Goal: Task Accomplishment & Management: Use online tool/utility

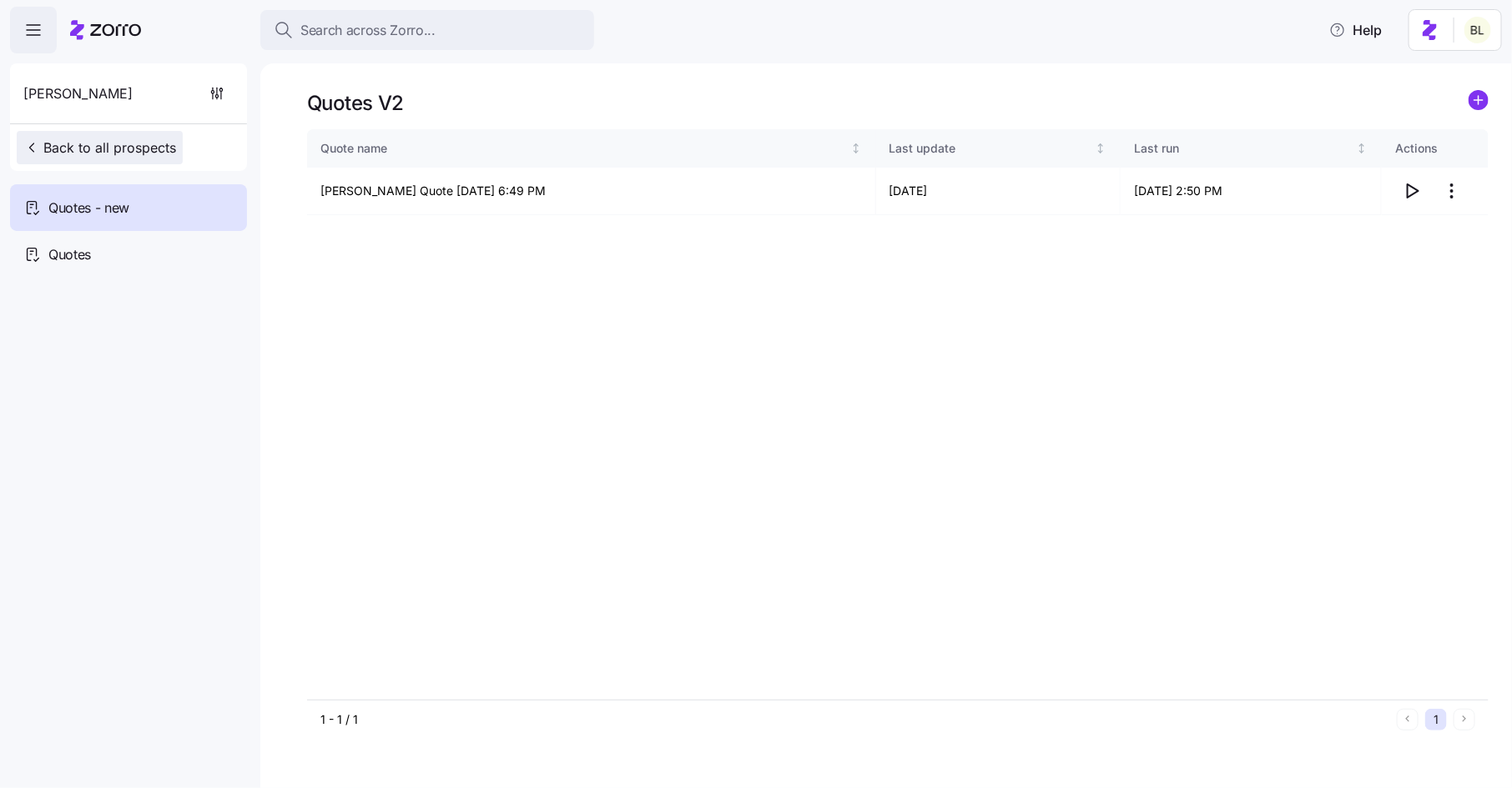
click at [135, 149] on span "Back to all prospects" at bounding box center [100, 148] width 153 height 20
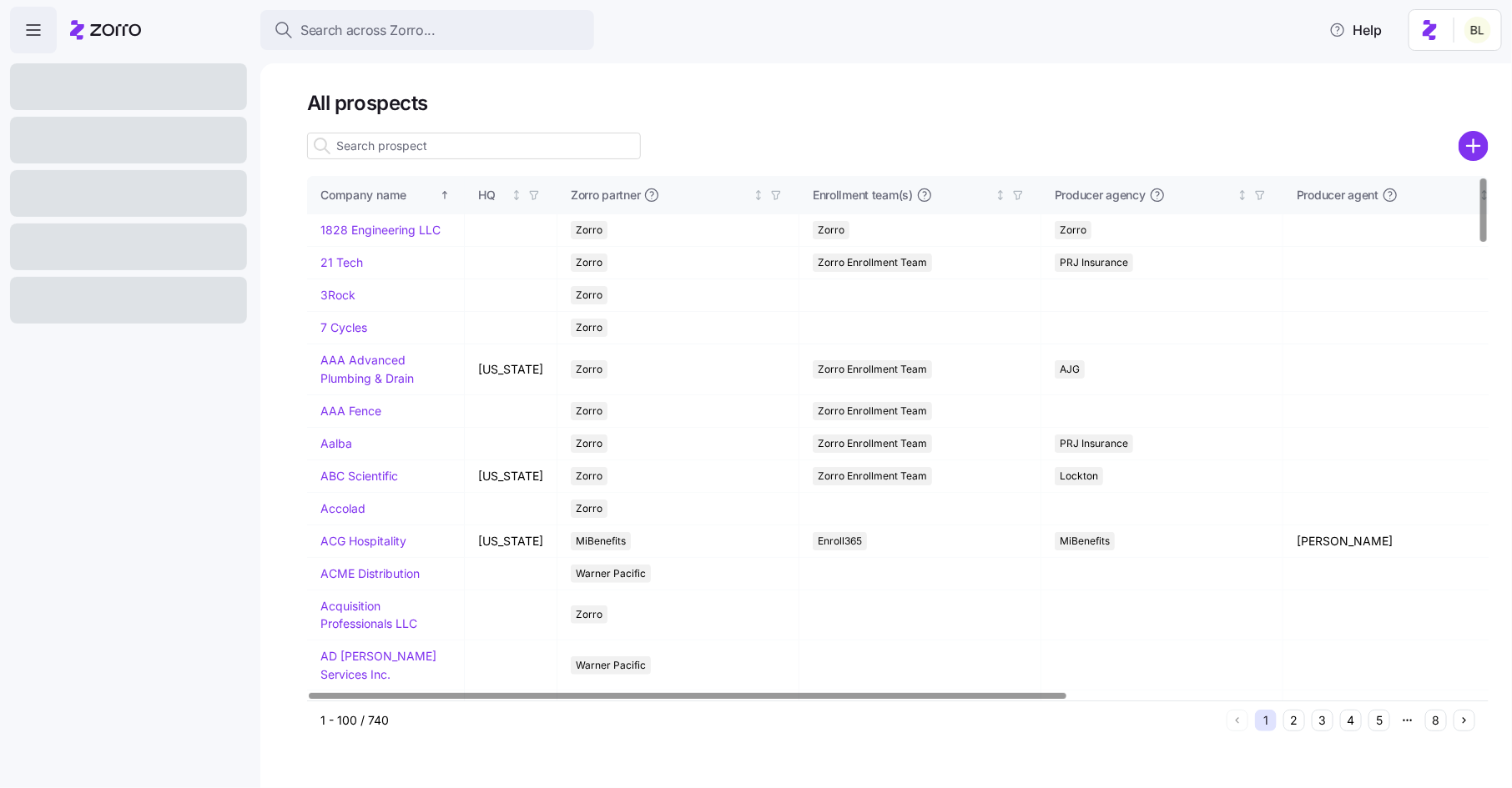
click at [415, 149] on input at bounding box center [473, 145] width 334 height 26
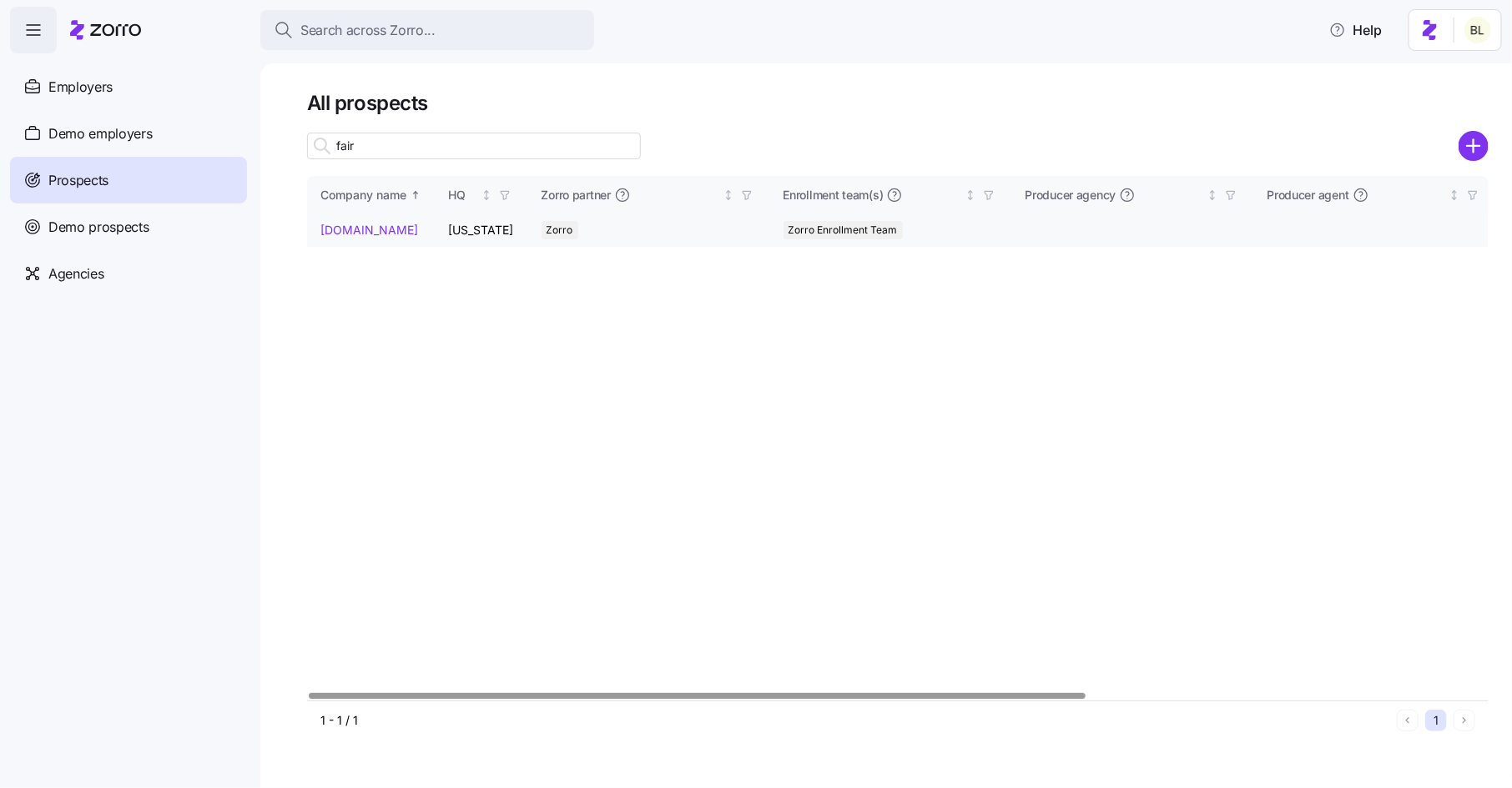
type input "fair"
click at [336, 226] on link "Fairs.com" at bounding box center [369, 229] width 98 height 14
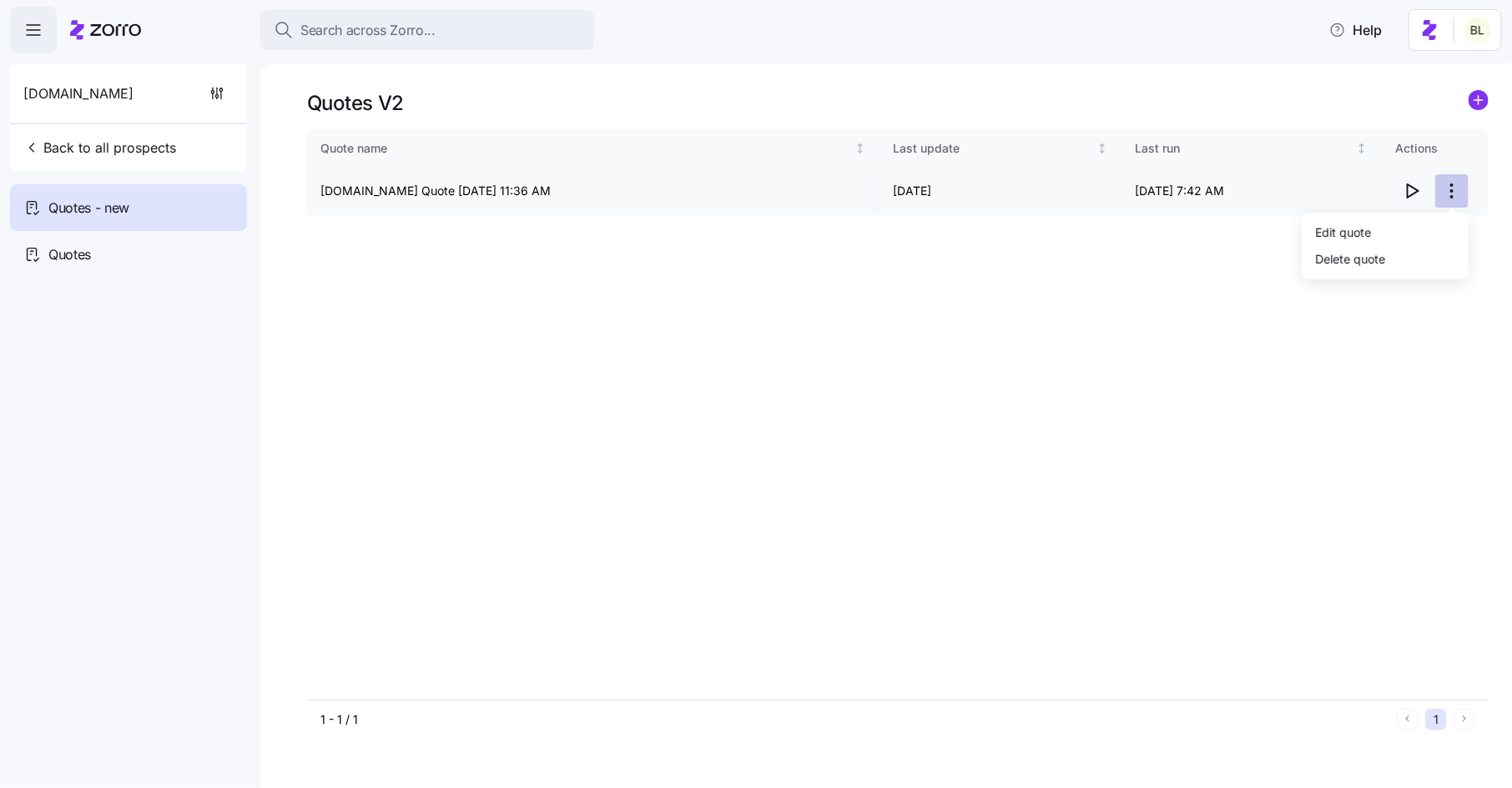
click at [1452, 188] on html "Search across Zorro... Help Fairs.com Back to all prospects Quotes - new Quotes…" at bounding box center [756, 389] width 1512 height 778
click at [1412, 236] on div "Edit quote" at bounding box center [1385, 231] width 154 height 26
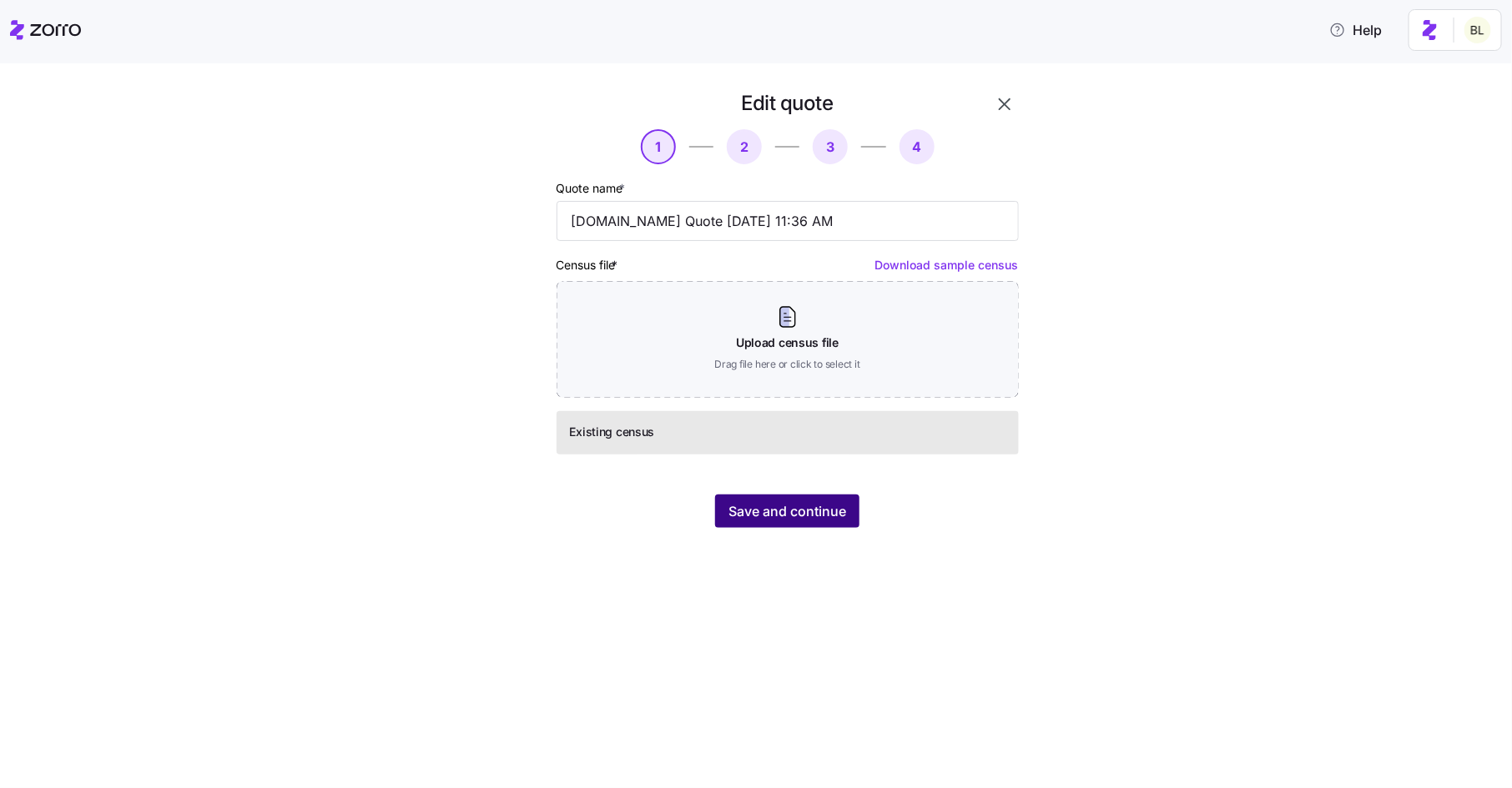
click at [853, 504] on button "Save and continue" at bounding box center [787, 510] width 144 height 33
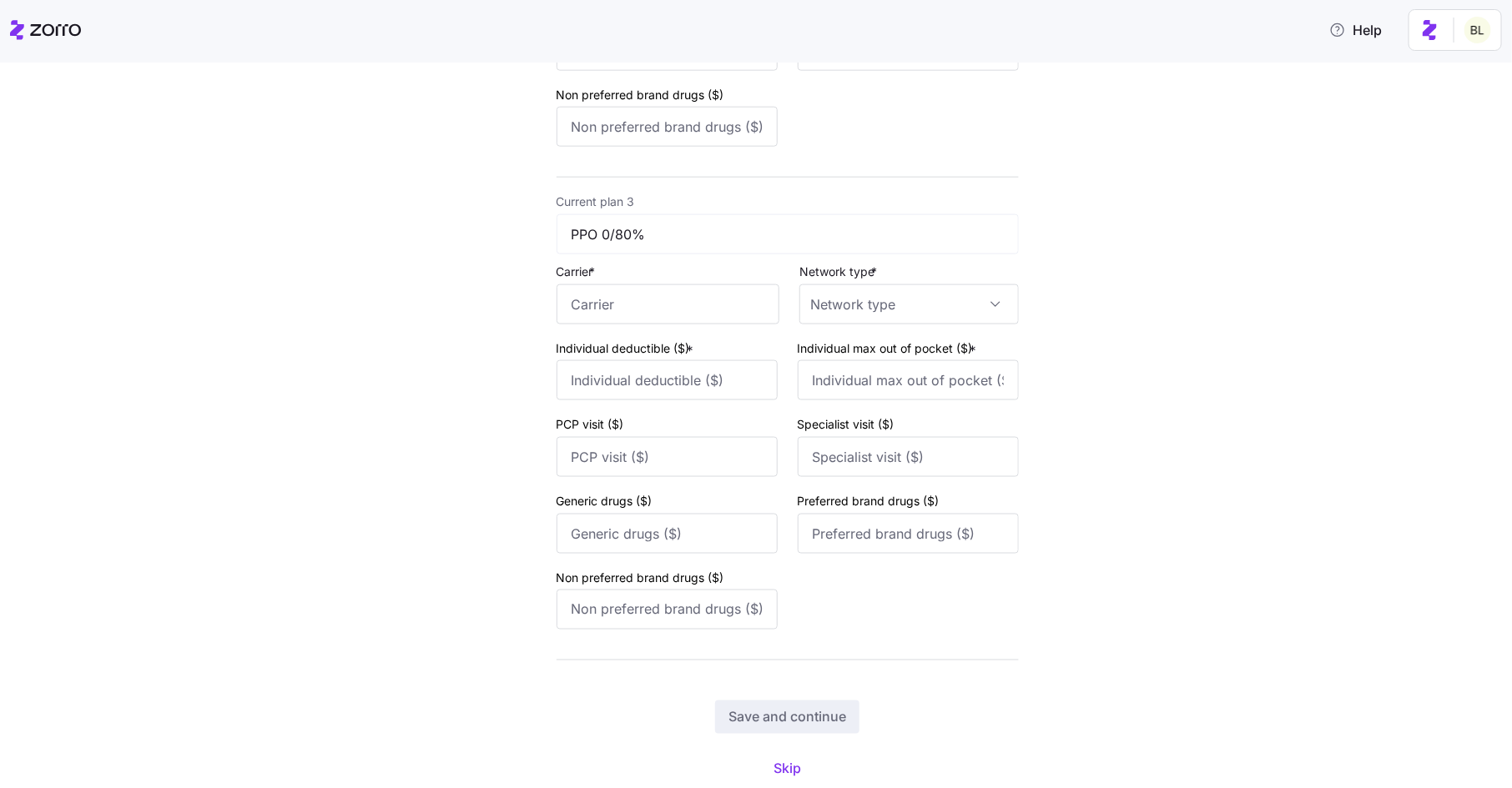
scroll to position [1050, 0]
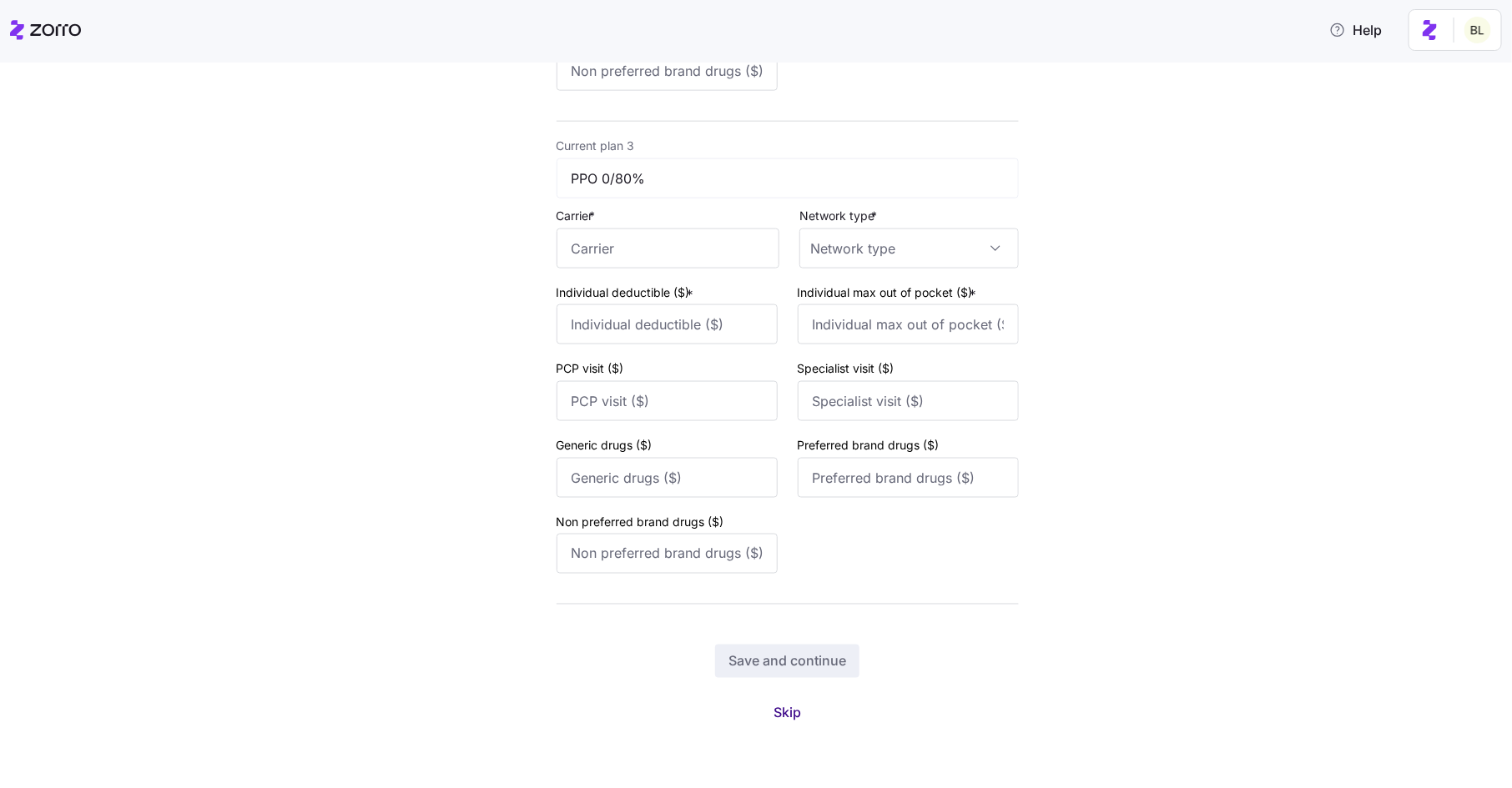
click at [787, 712] on span "Skip" at bounding box center [787, 713] width 27 height 20
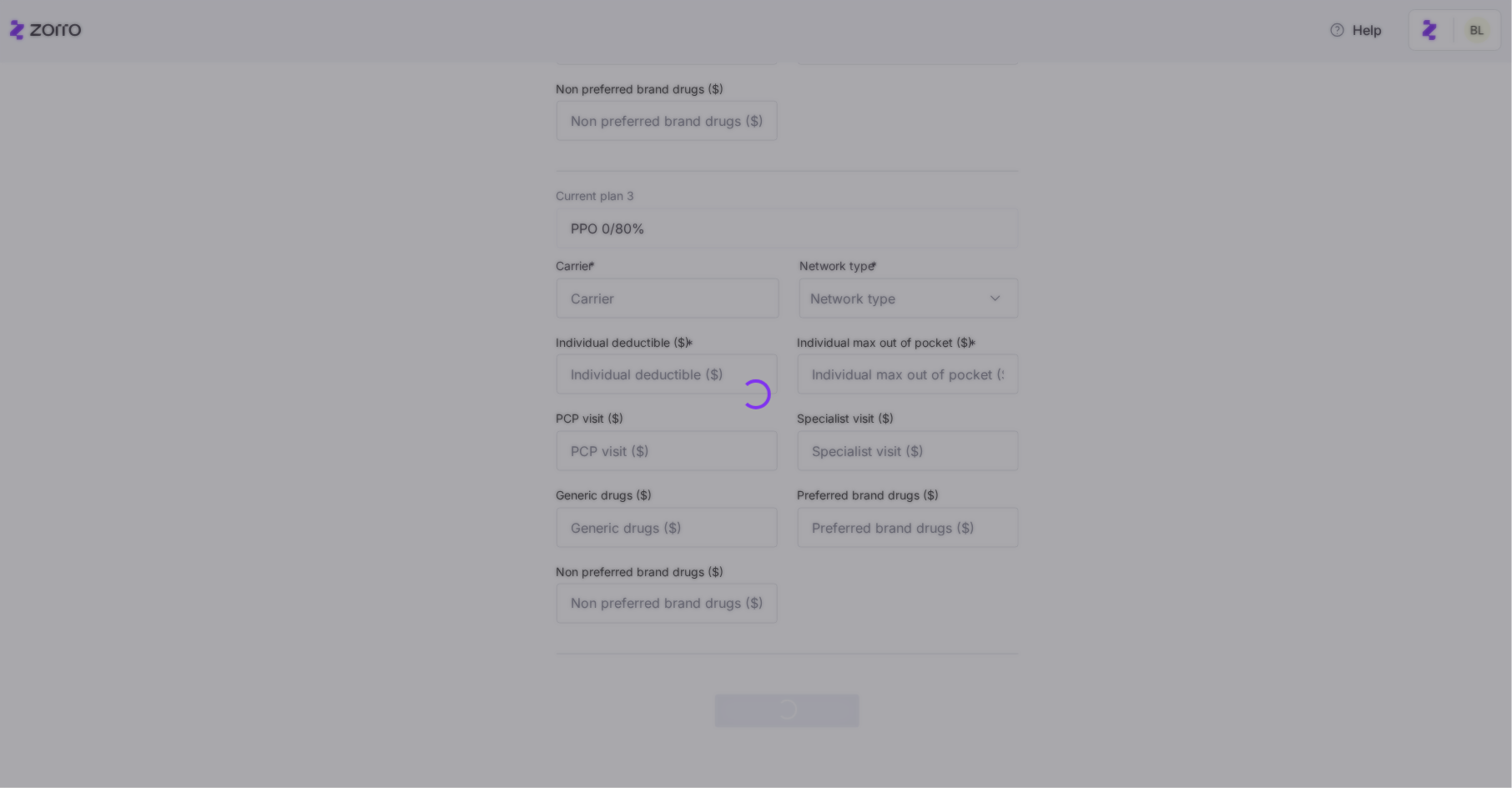
scroll to position [0, 0]
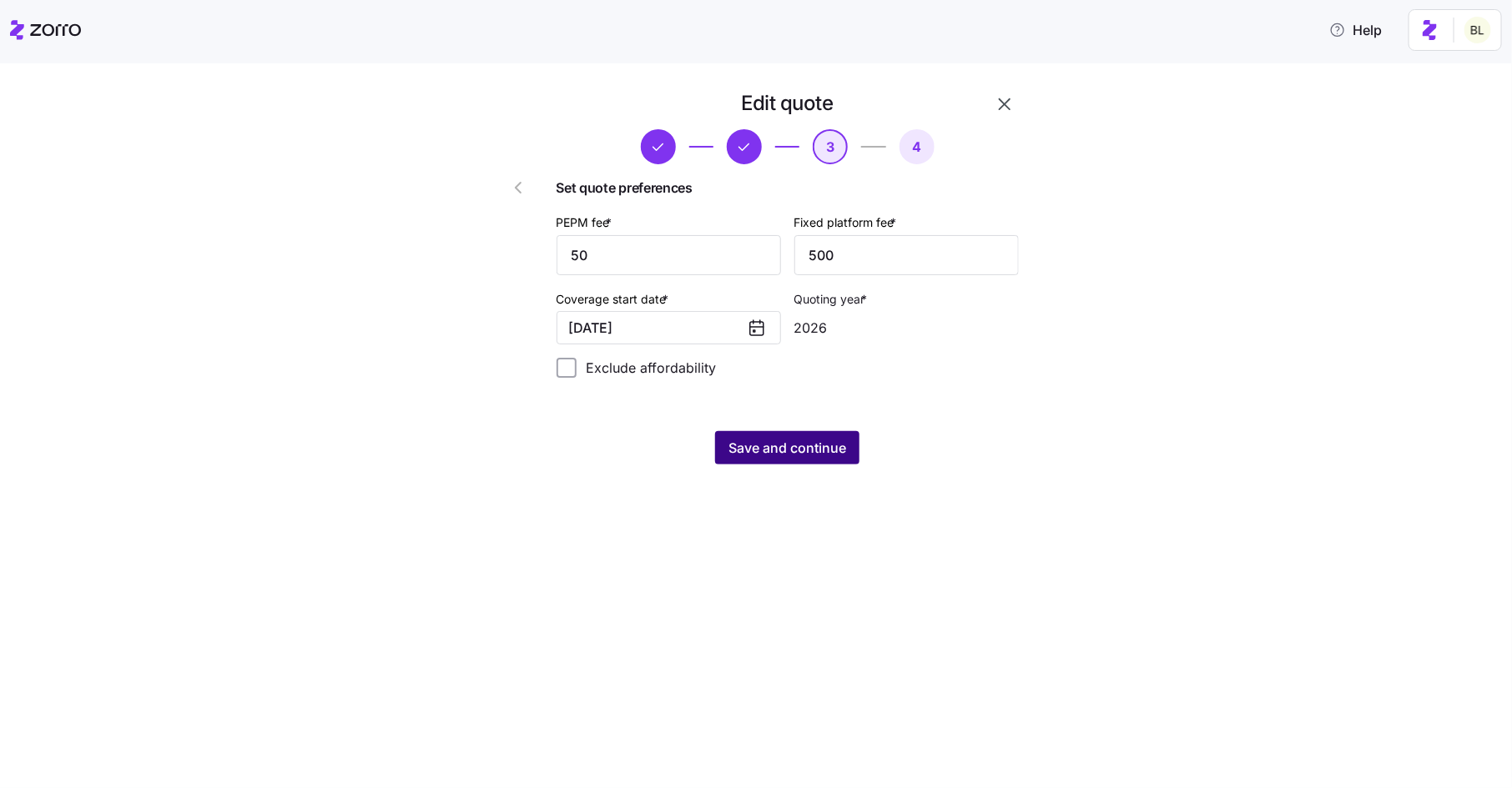
click at [819, 453] on span "Save and continue" at bounding box center [787, 448] width 117 height 20
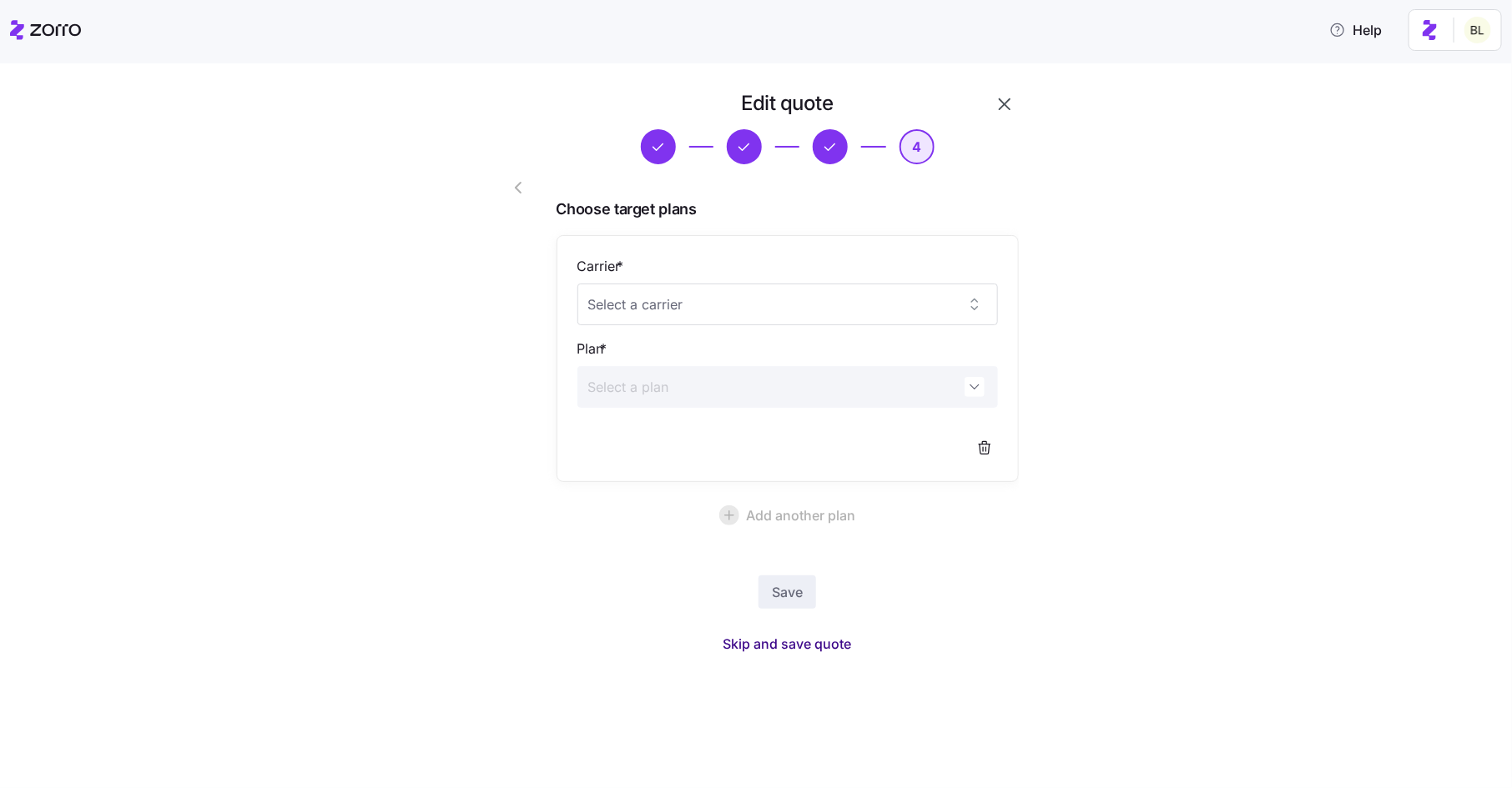
click at [764, 634] on span "Skip and save quote" at bounding box center [787, 644] width 128 height 20
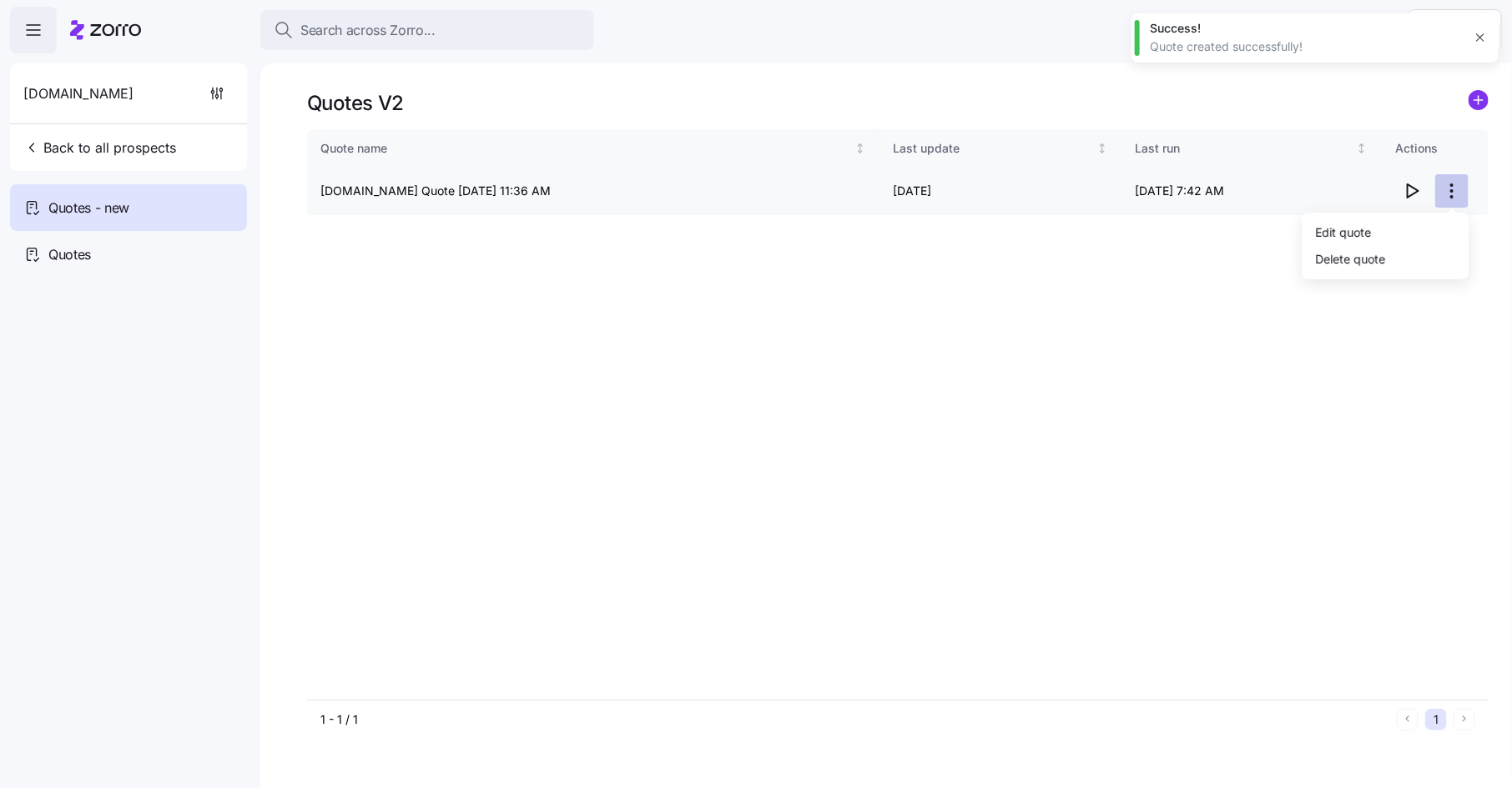
click at [1458, 181] on html "Search across Zorro... Help Fairs.com Back to all prospects Quotes - new Quotes…" at bounding box center [756, 389] width 1512 height 778
click at [1429, 224] on div "Edit quote" at bounding box center [1385, 231] width 154 height 26
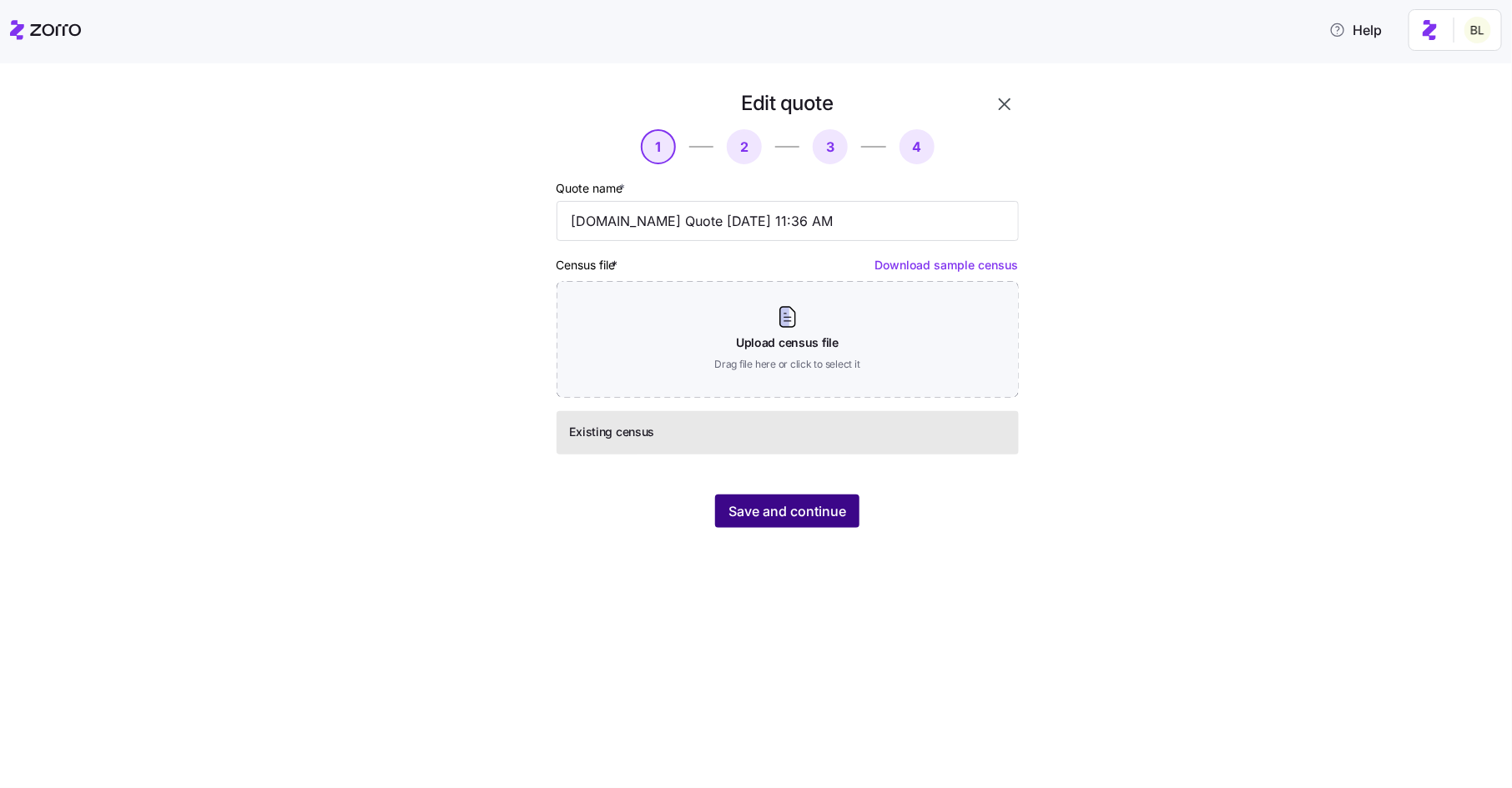
click at [809, 515] on span "Save and continue" at bounding box center [787, 511] width 117 height 20
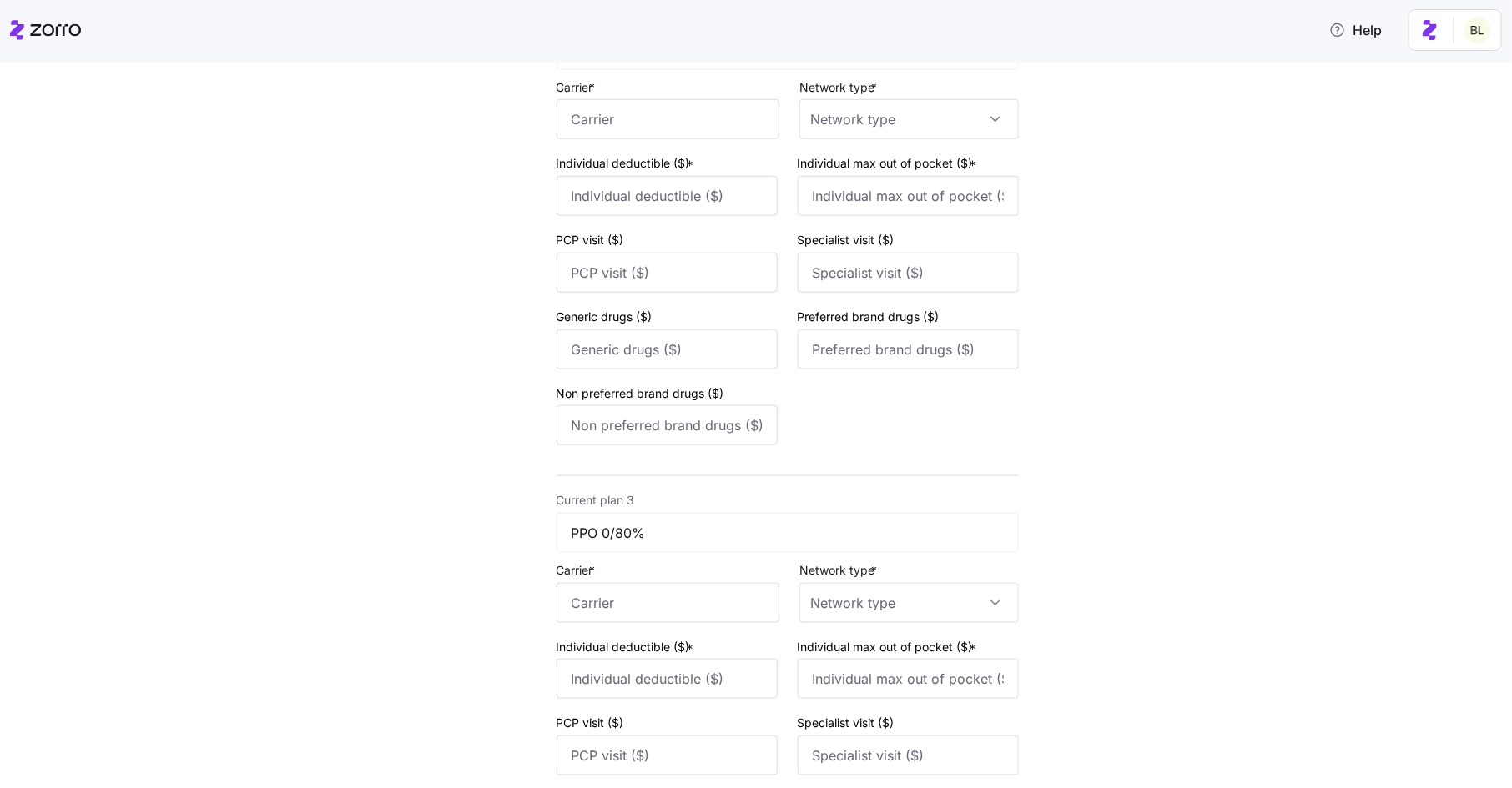
scroll to position [1050, 0]
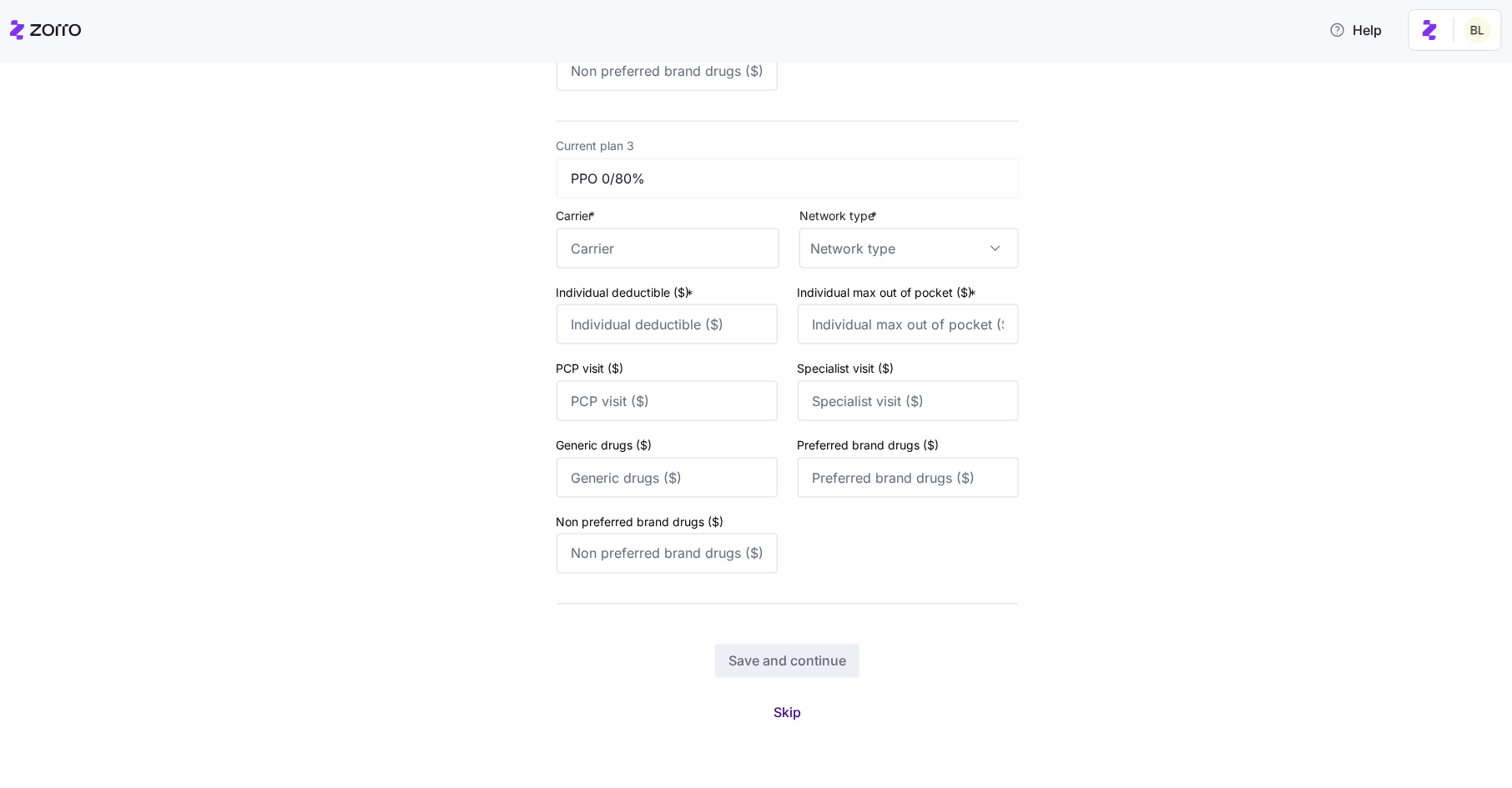
click at [785, 715] on span "Skip" at bounding box center [787, 713] width 27 height 20
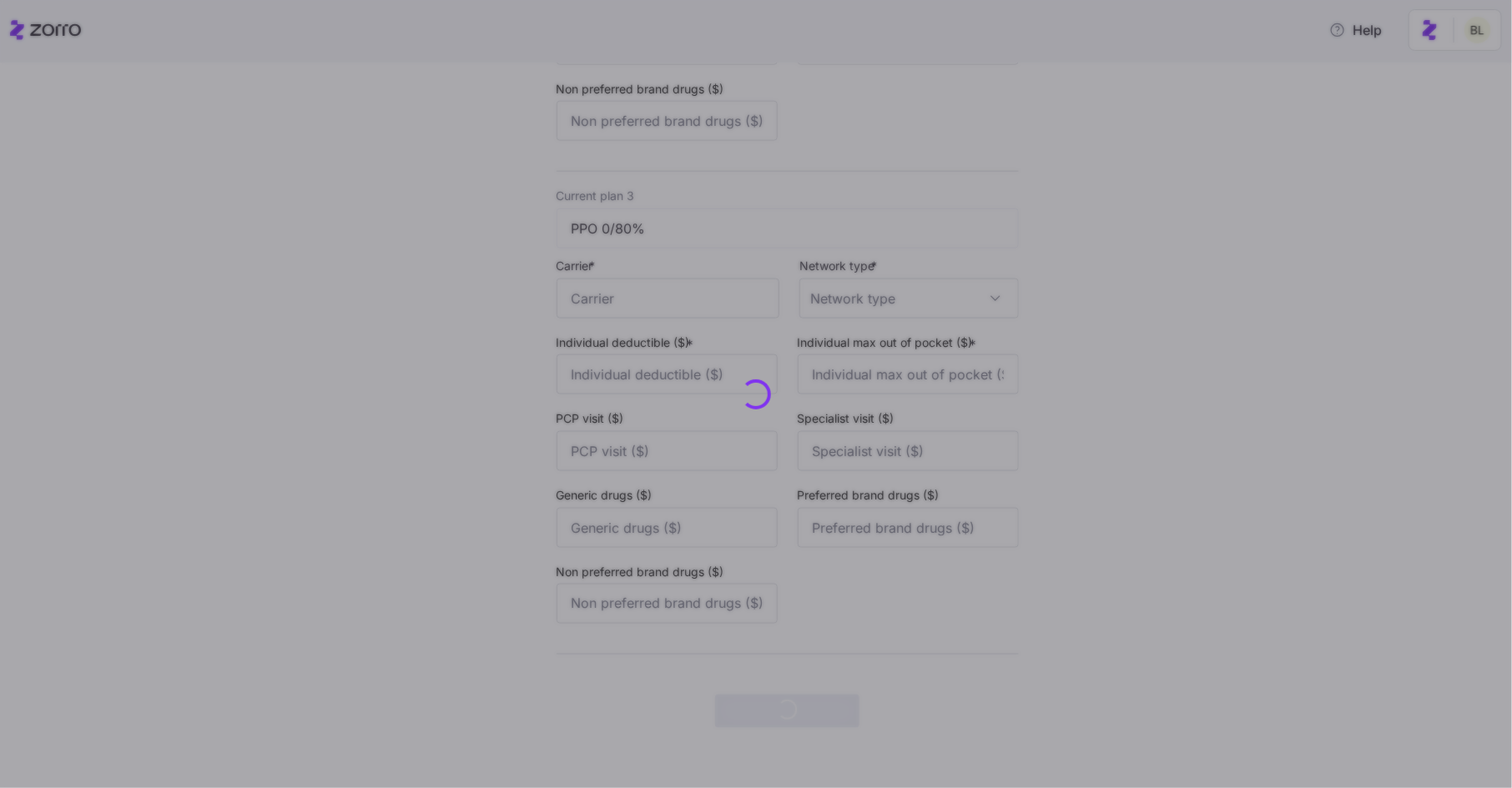
scroll to position [0, 0]
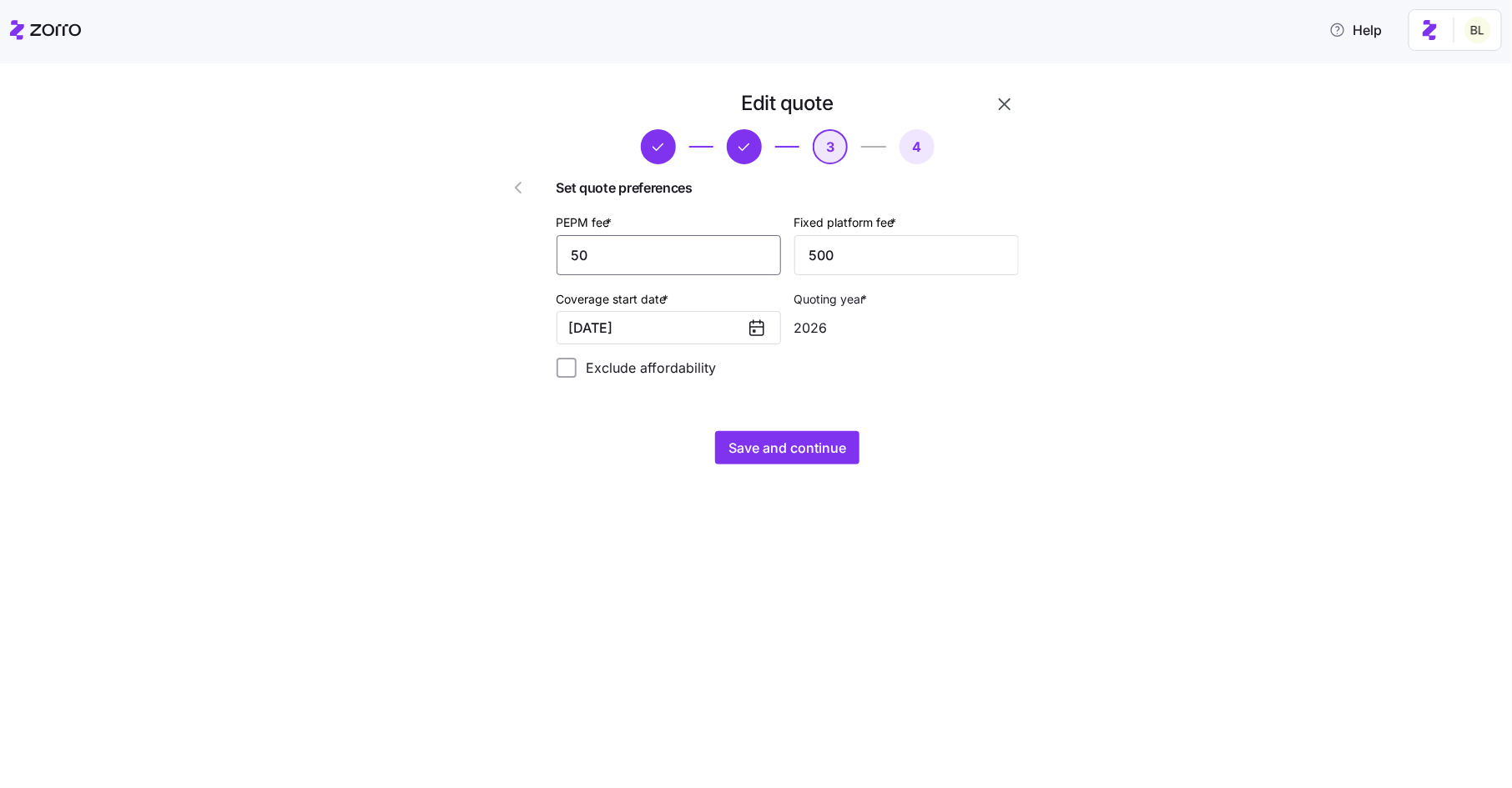
drag, startPoint x: 632, startPoint y: 255, endPoint x: 598, endPoint y: 255, distance: 34.0
click at [598, 255] on input "50" at bounding box center [669, 255] width 224 height 40
type input "40"
type input "1"
type input "250"
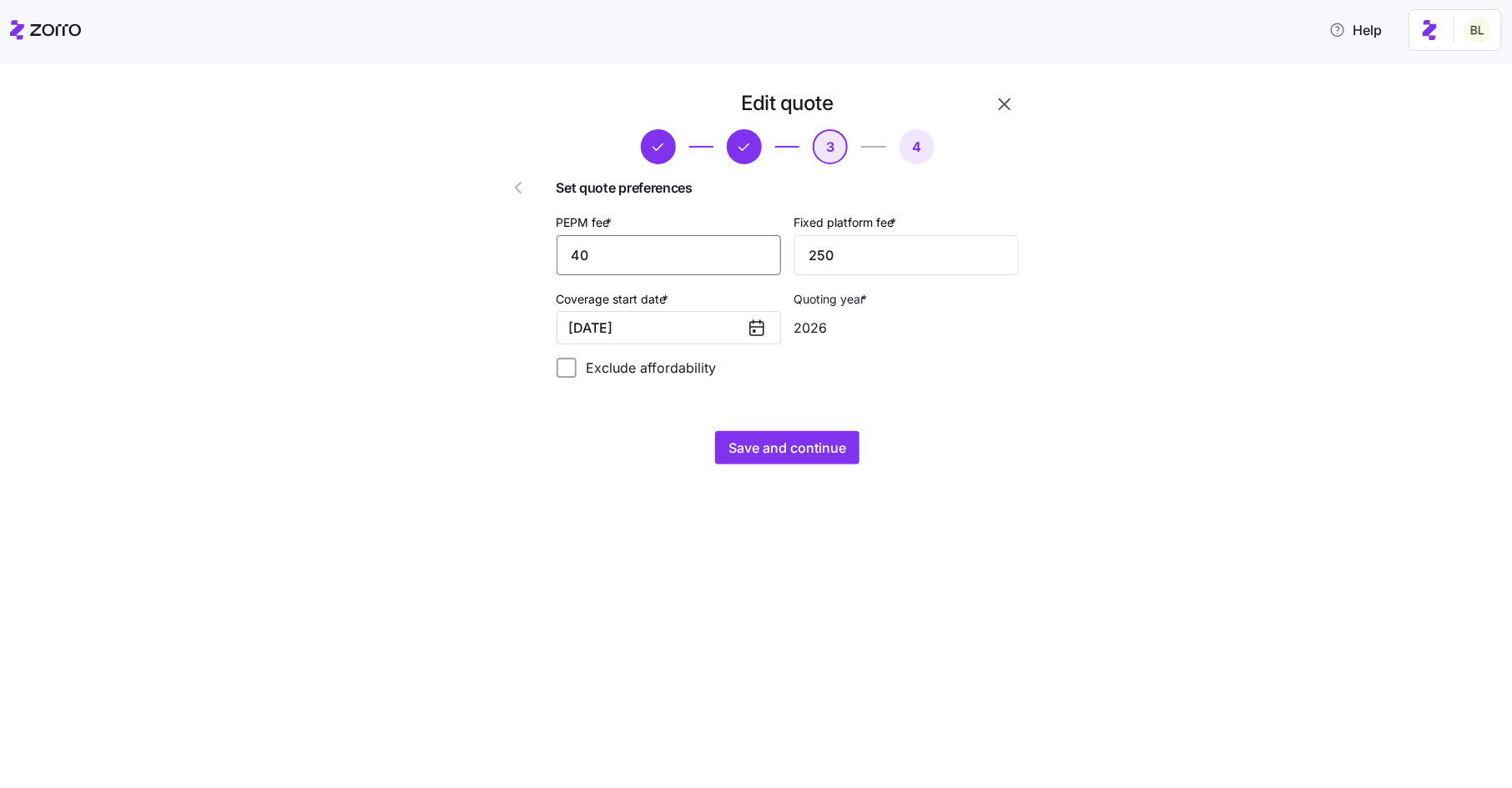
drag, startPoint x: 636, startPoint y: 256, endPoint x: 583, endPoint y: 256, distance: 53.0
click at [583, 256] on div "Set quote preferences PEPM fee * 40 Fixed platform fee * 250 Coverage start dat…" at bounding box center [787, 277] width 462 height 227
type input "30"
click at [794, 450] on span "Save and continue" at bounding box center [787, 448] width 117 height 20
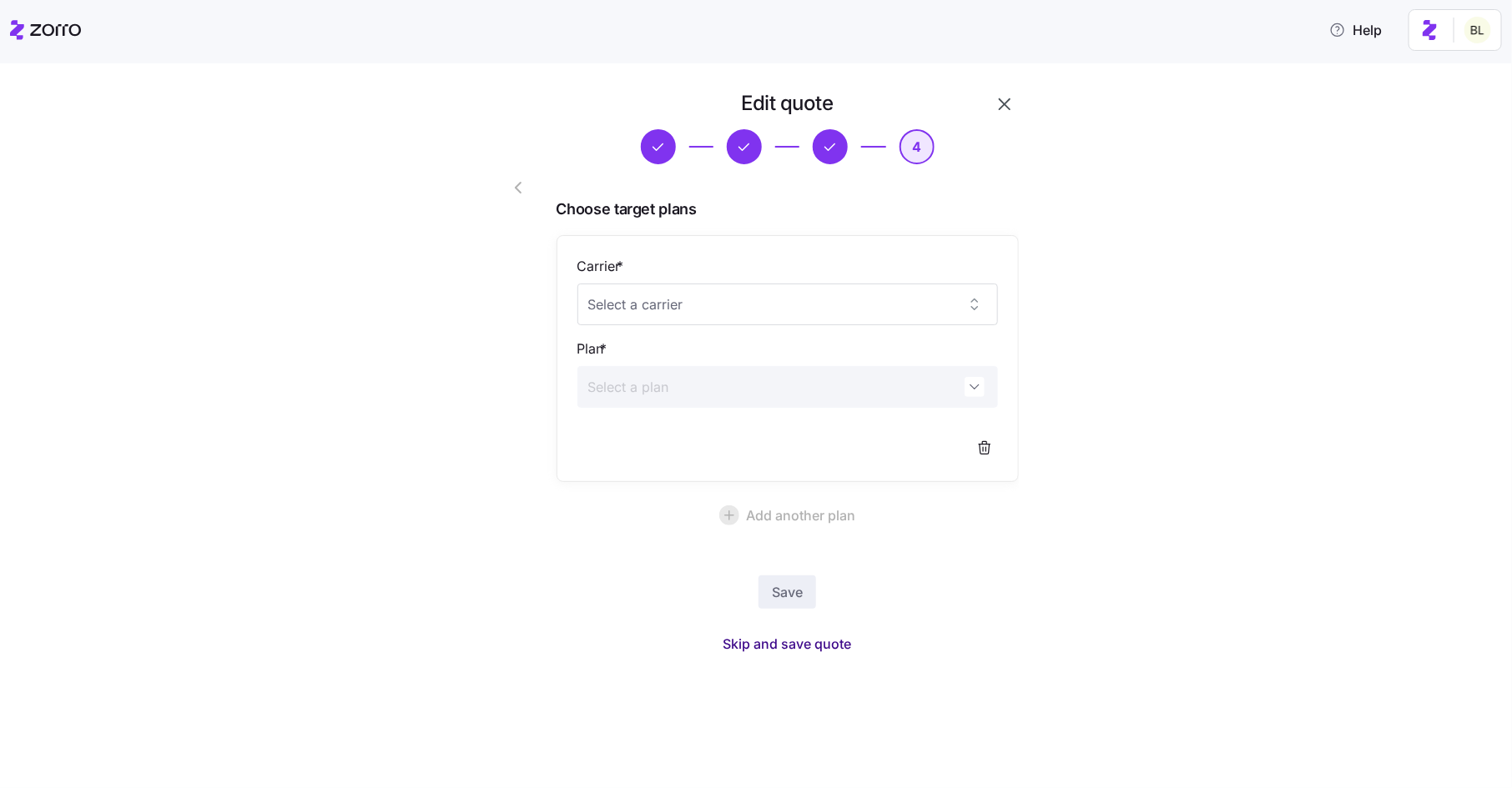
click at [808, 645] on span "Skip and save quote" at bounding box center [787, 644] width 128 height 20
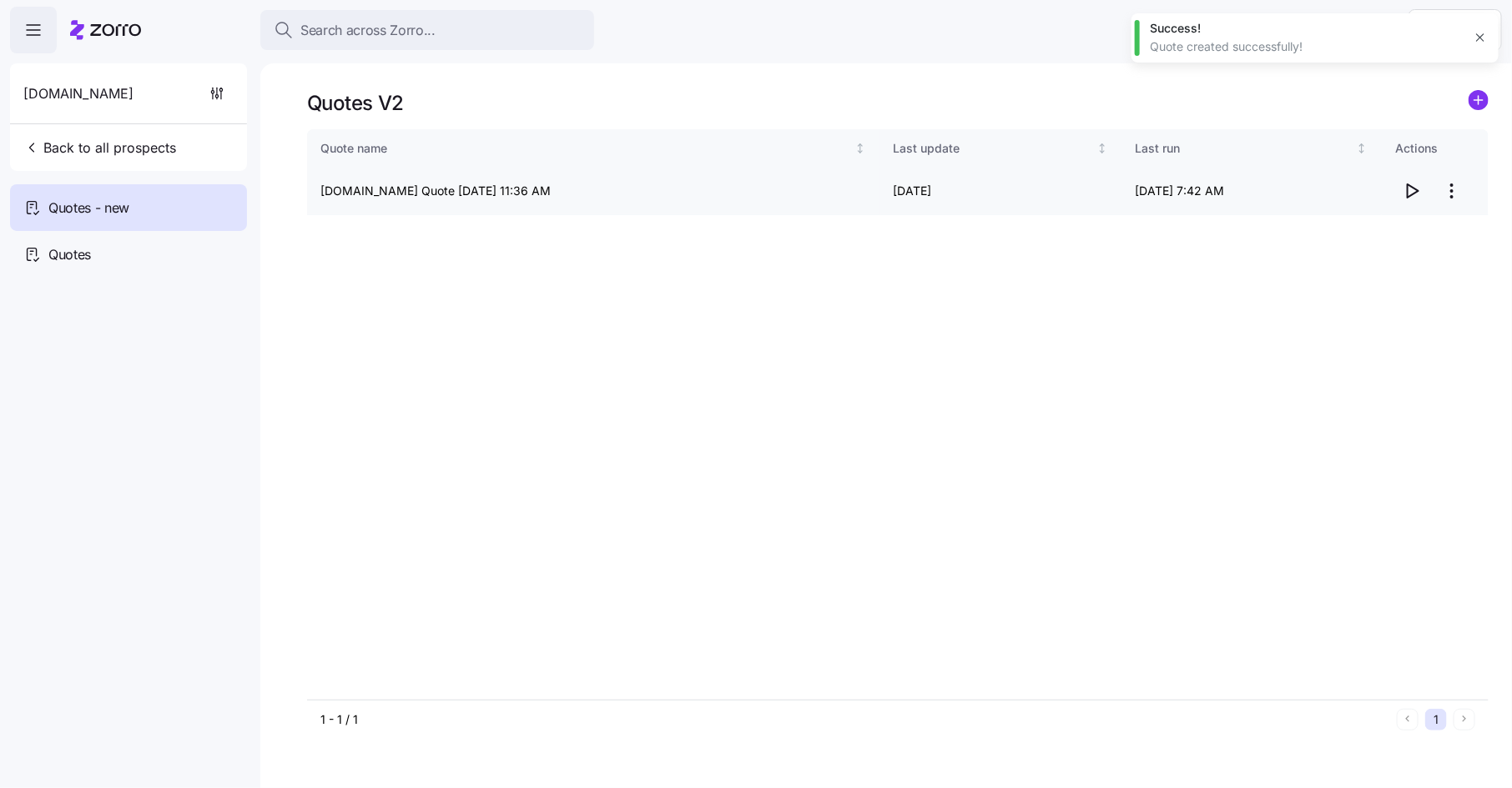
click at [1413, 187] on icon "button" at bounding box center [1412, 191] width 20 height 20
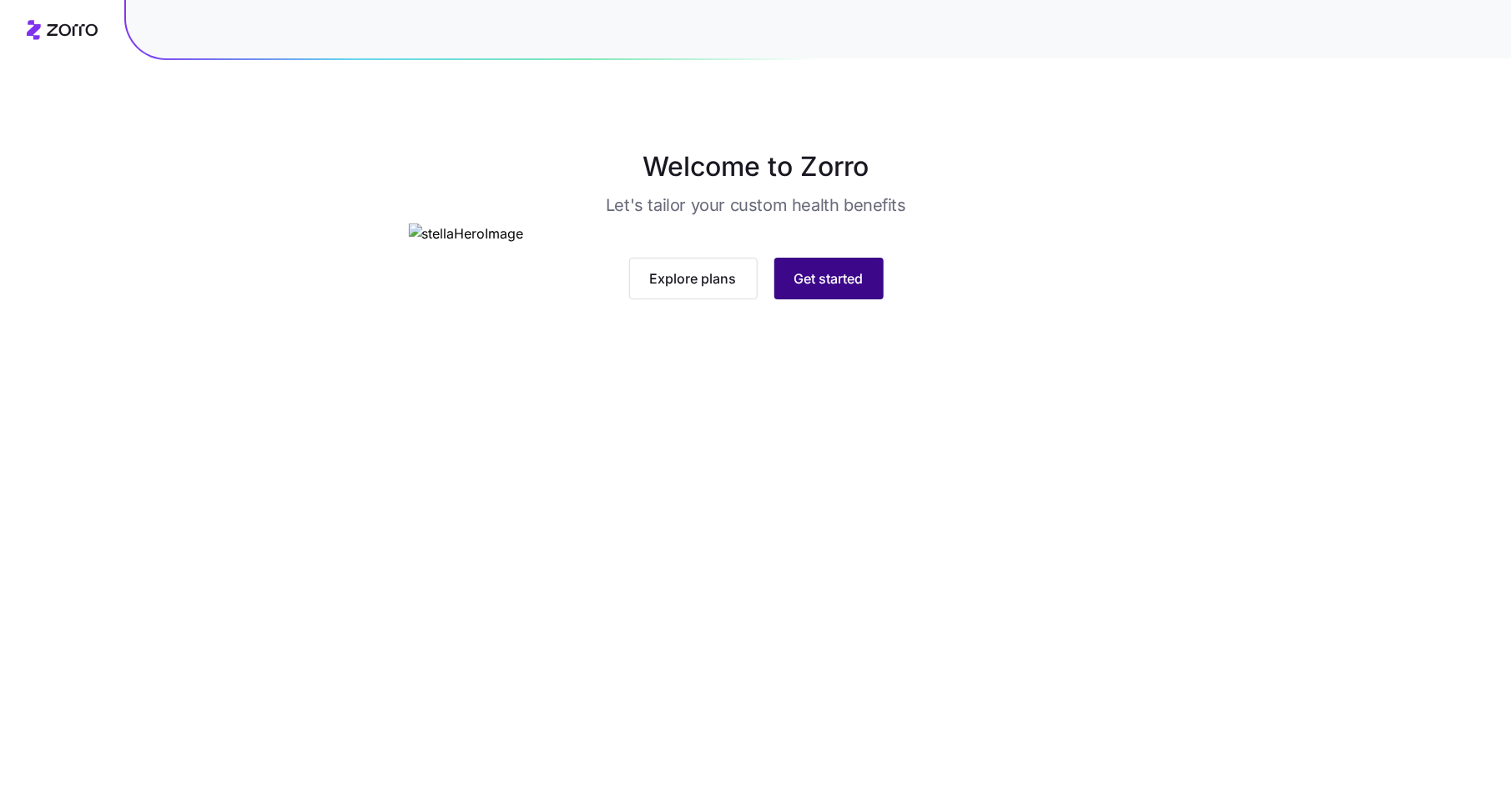
click at [832, 300] on button "Get started" at bounding box center [828, 278] width 110 height 42
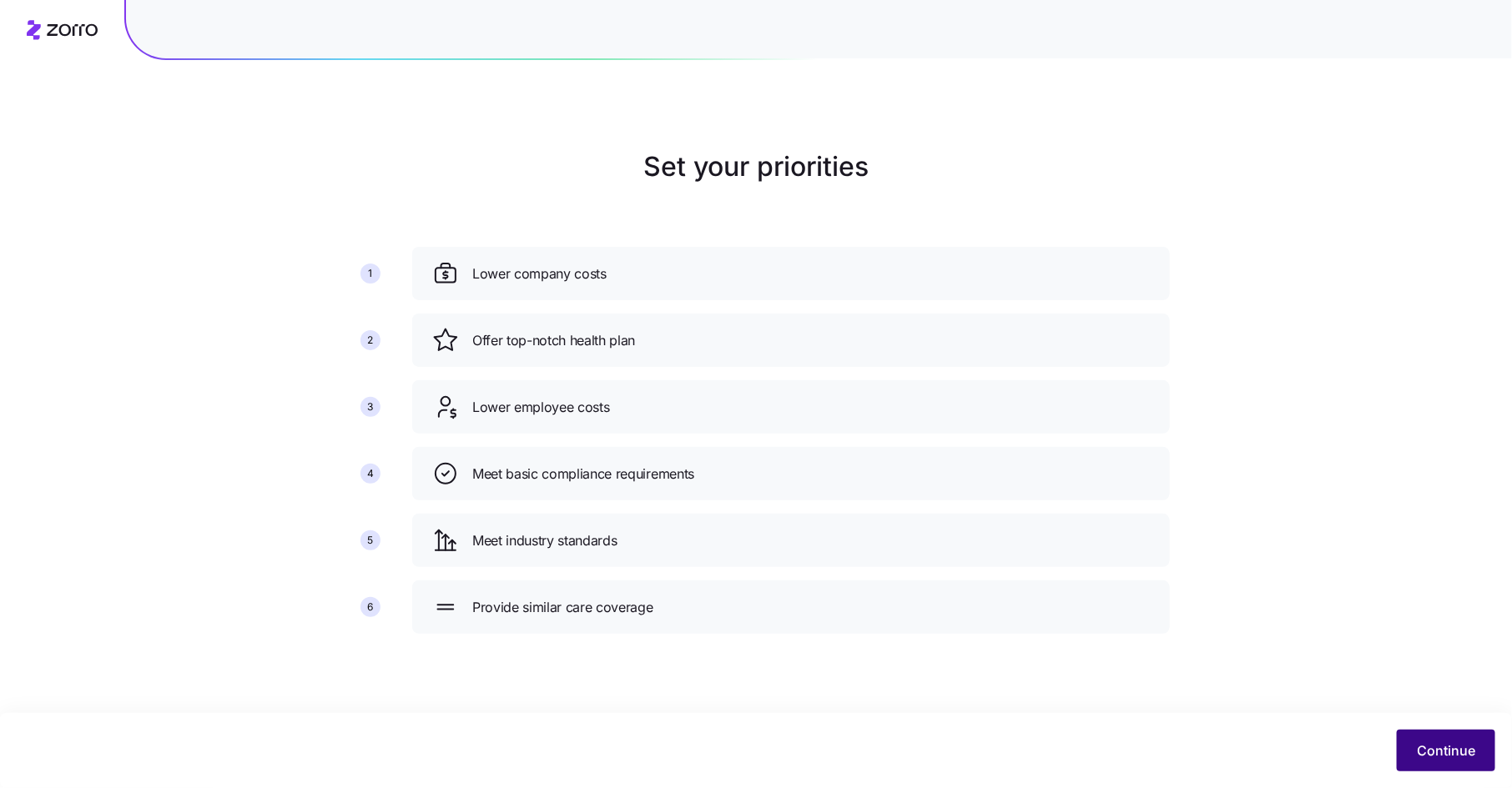
click at [1448, 734] on button "Continue" at bounding box center [1446, 750] width 99 height 42
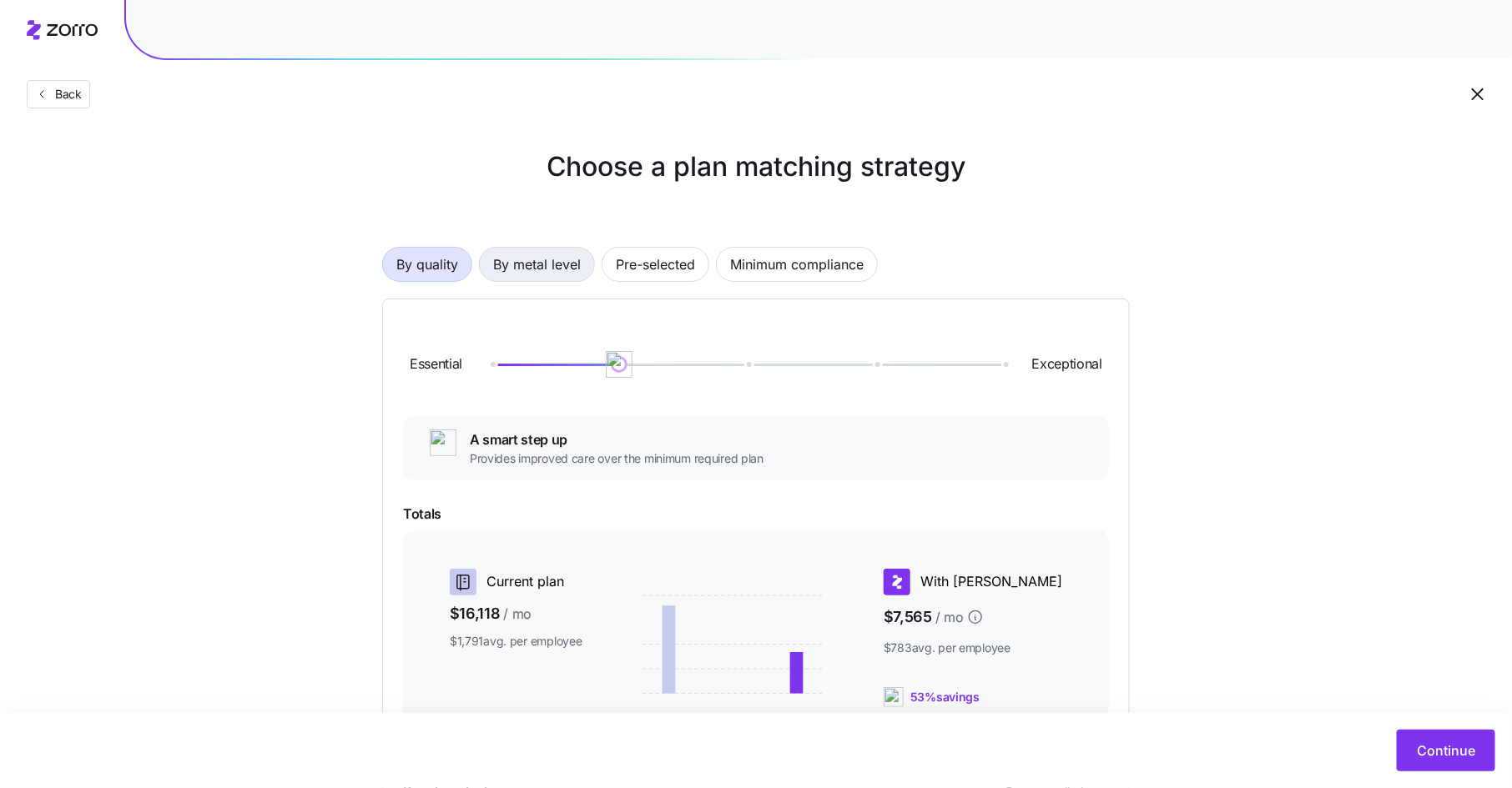
click at [535, 272] on span "By metal level" at bounding box center [536, 264] width 87 height 33
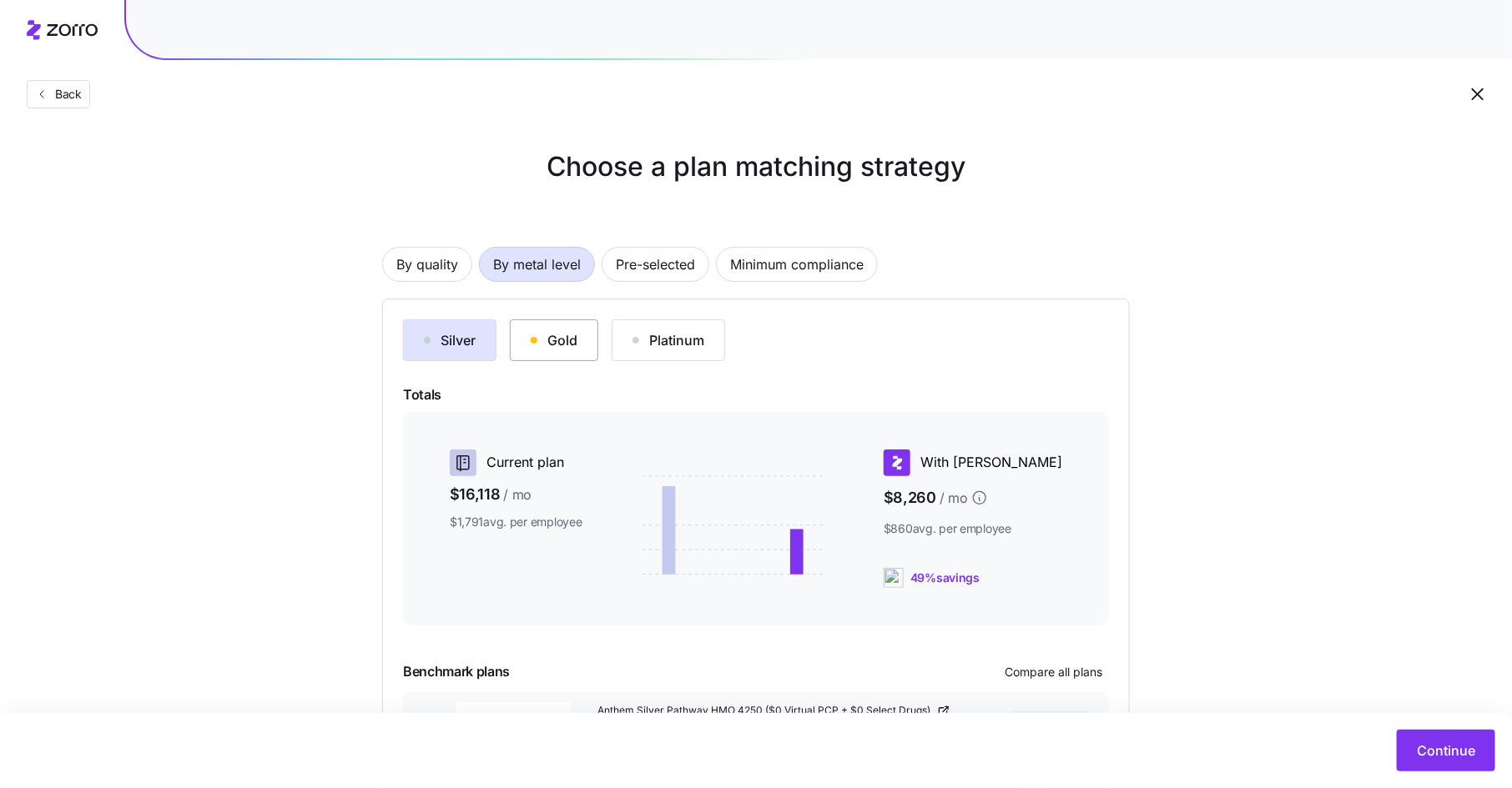
click at [560, 339] on div "Gold" at bounding box center [554, 341] width 47 height 20
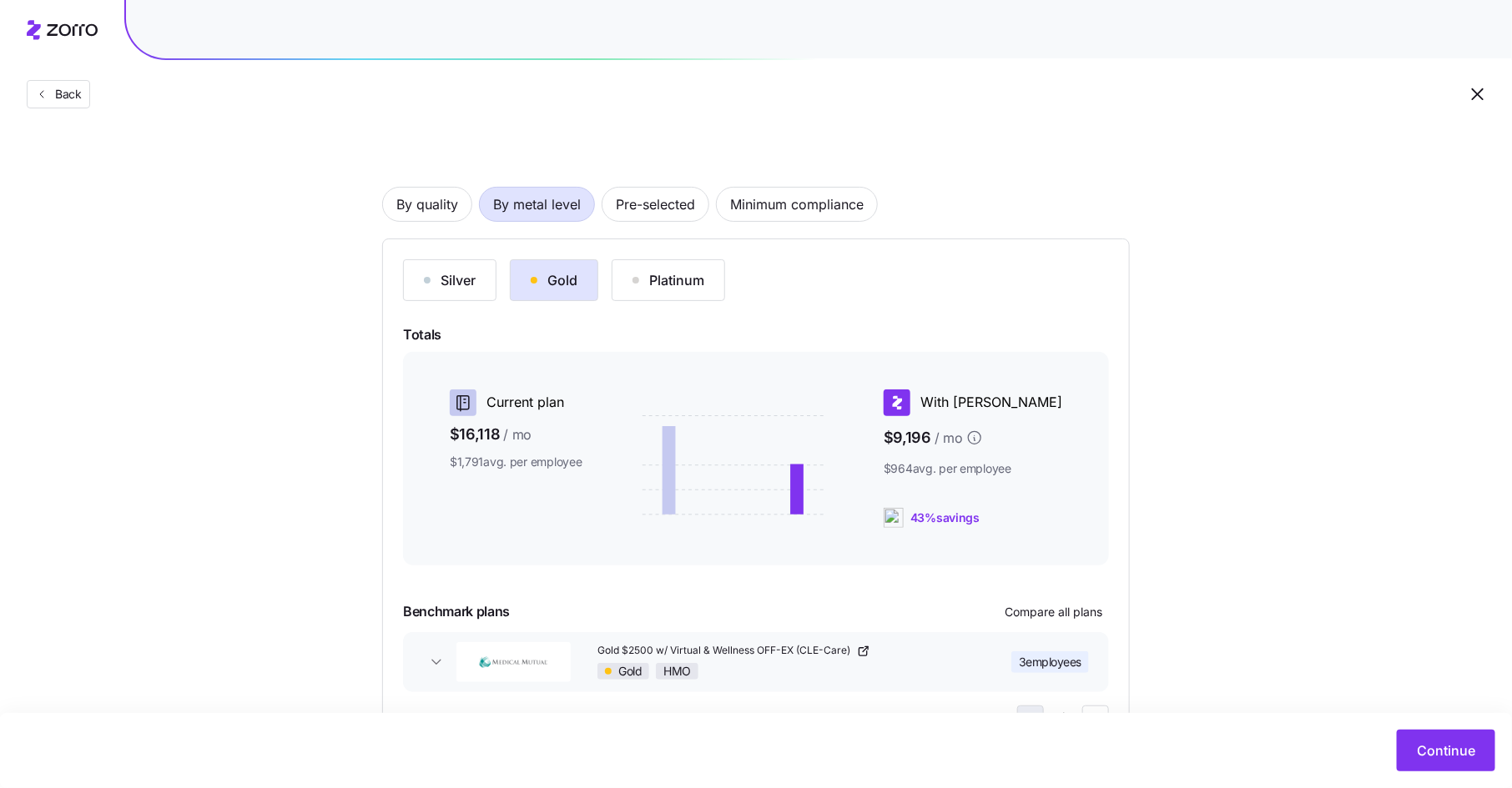
scroll to position [130, 0]
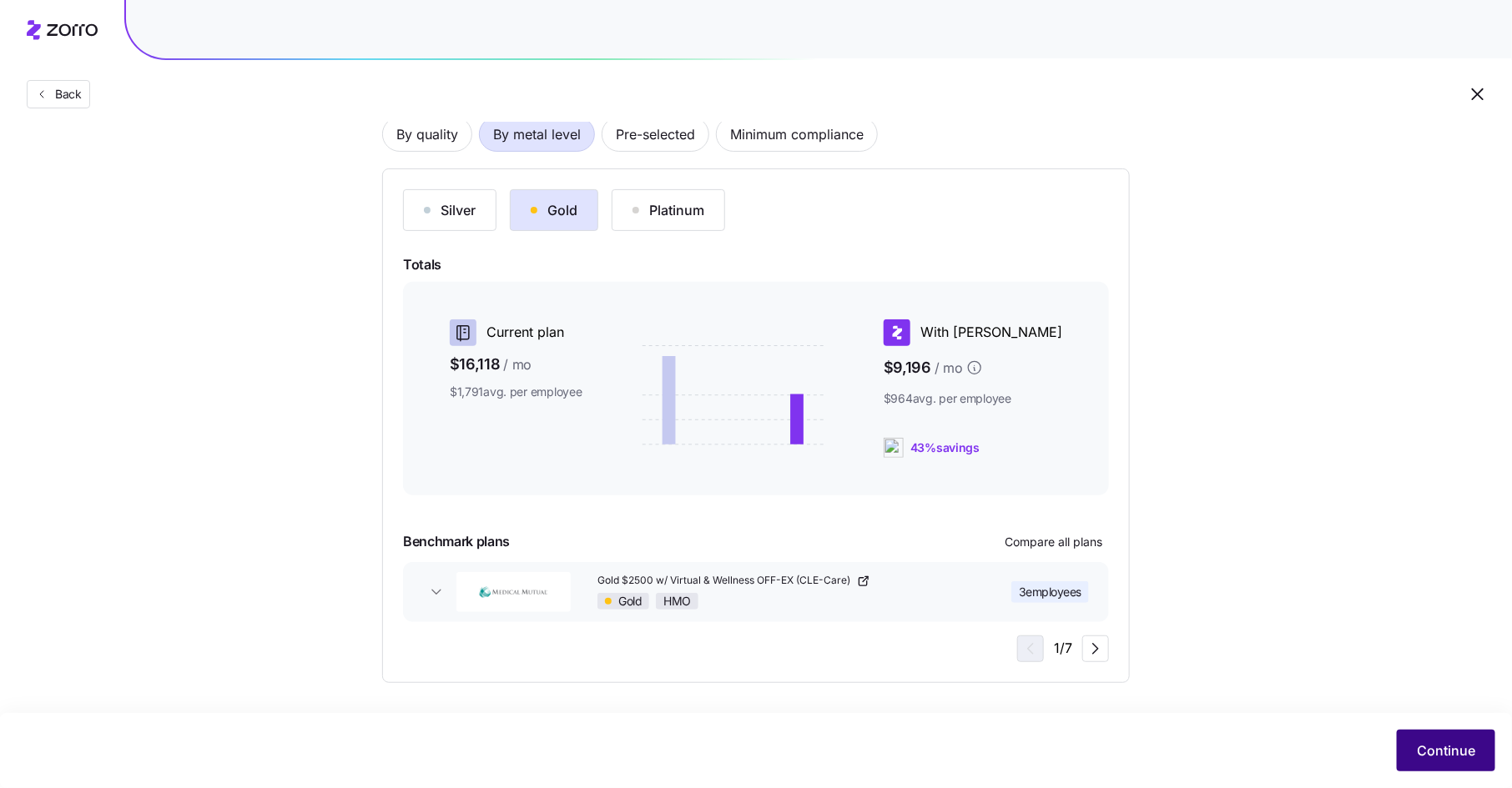
click at [1444, 743] on span "Continue" at bounding box center [1446, 751] width 59 height 20
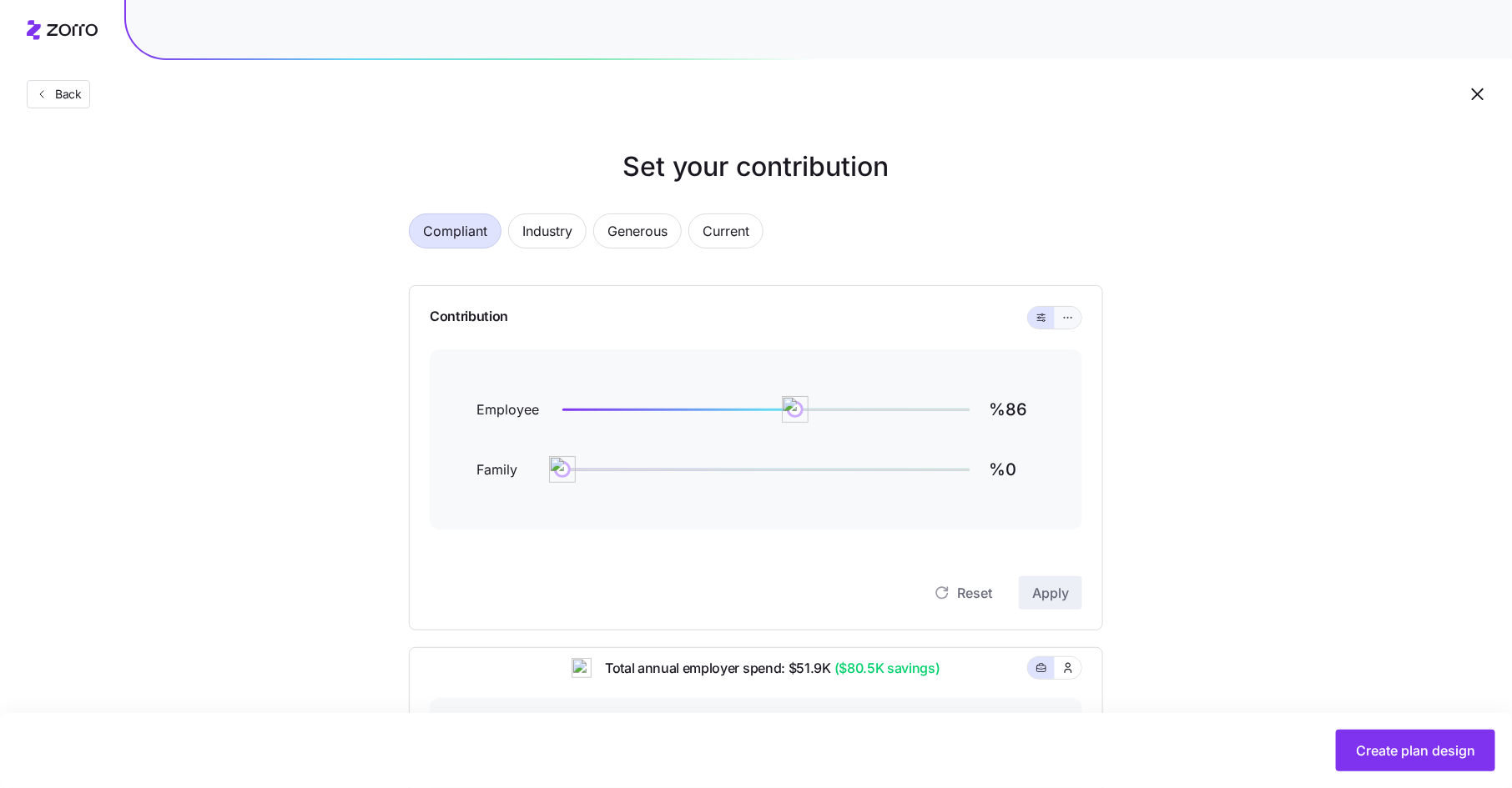
click at [1074, 324] on button "button" at bounding box center [1067, 318] width 26 height 22
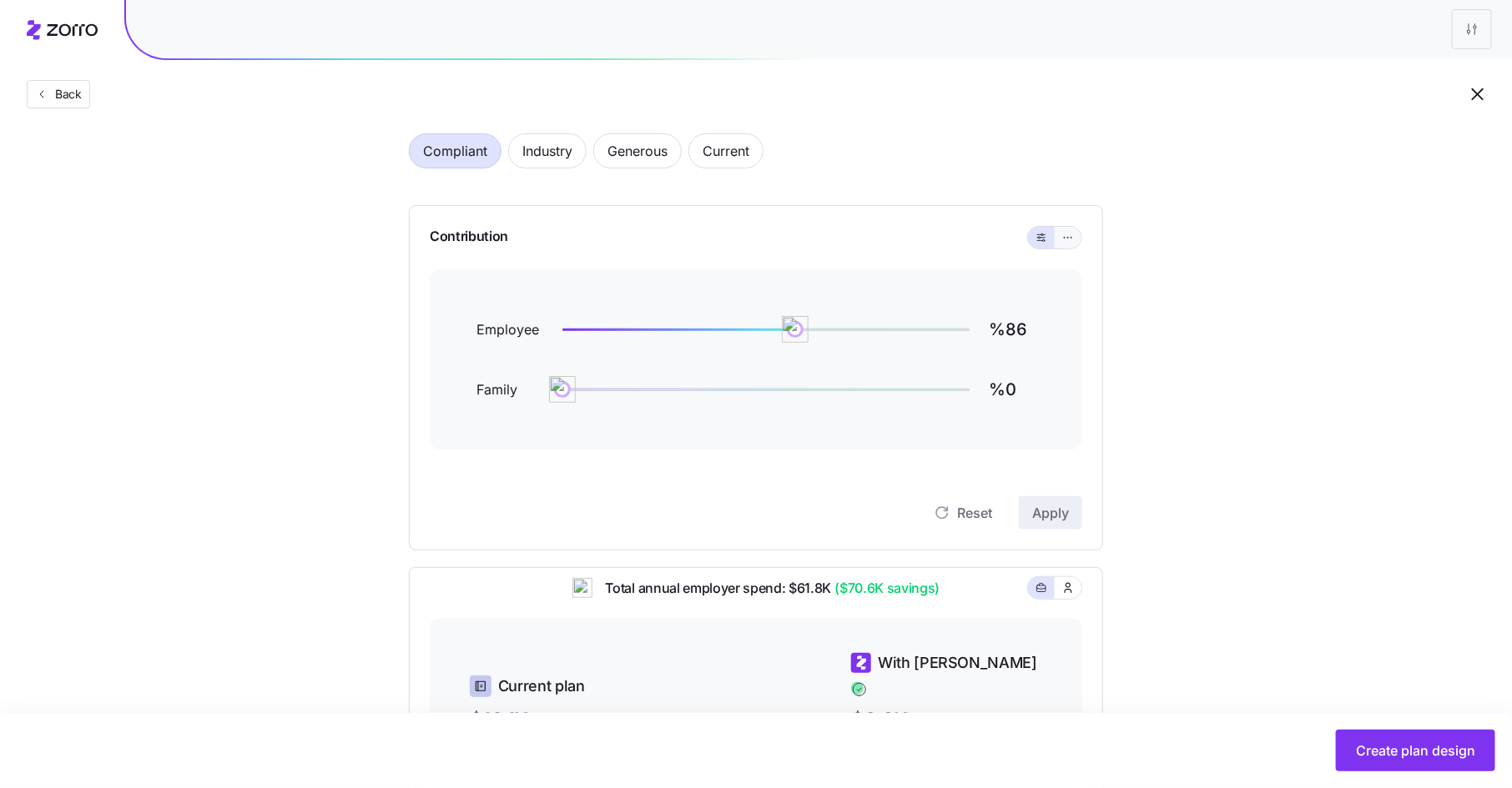
click at [1064, 238] on icon "button" at bounding box center [1068, 238] width 12 height 20
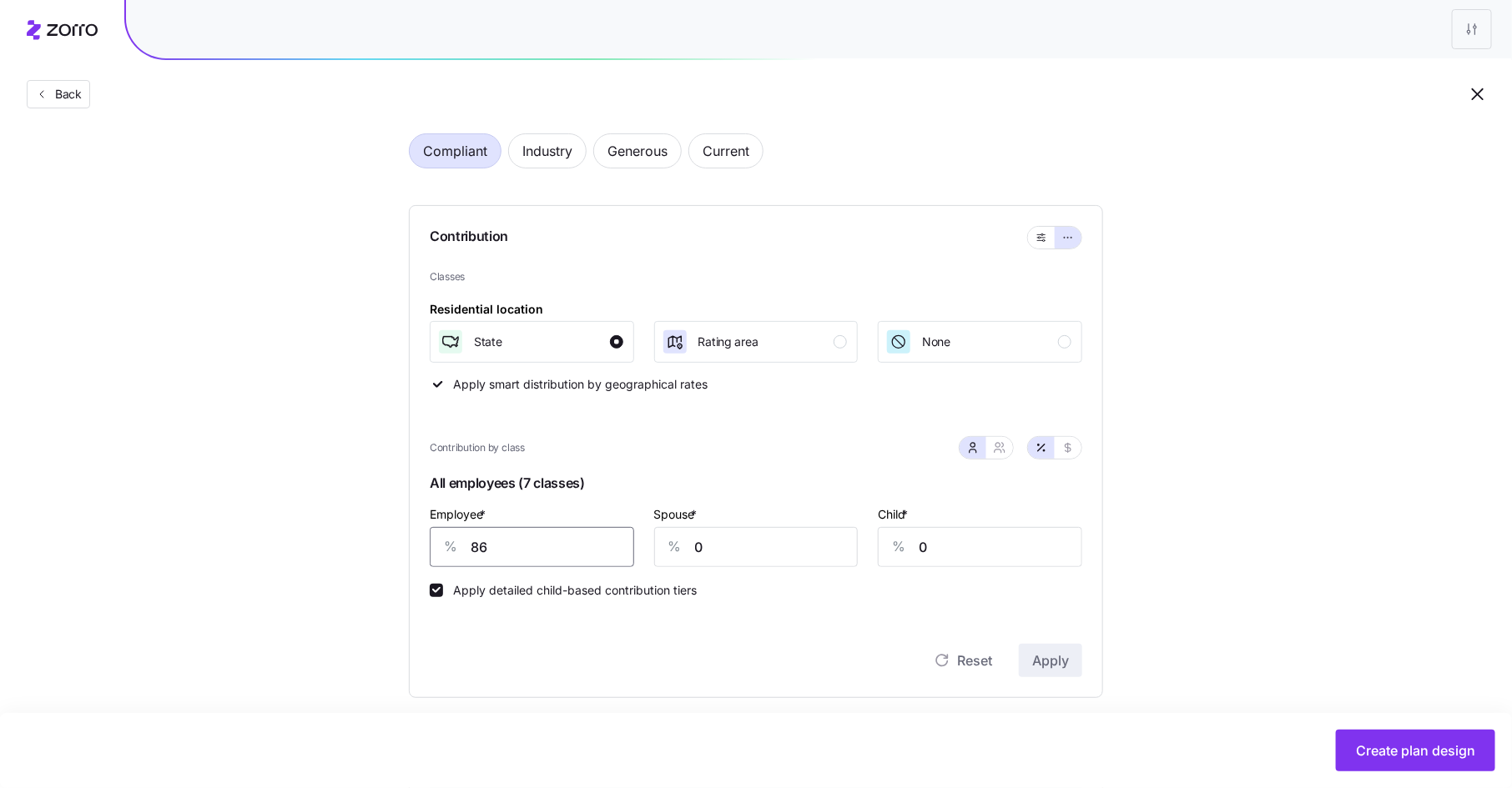
drag, startPoint x: 490, startPoint y: 550, endPoint x: 449, endPoint y: 551, distance: 41.0
click at [449, 551] on div "% 86" at bounding box center [532, 547] width 205 height 40
type input "100"
type input "80"
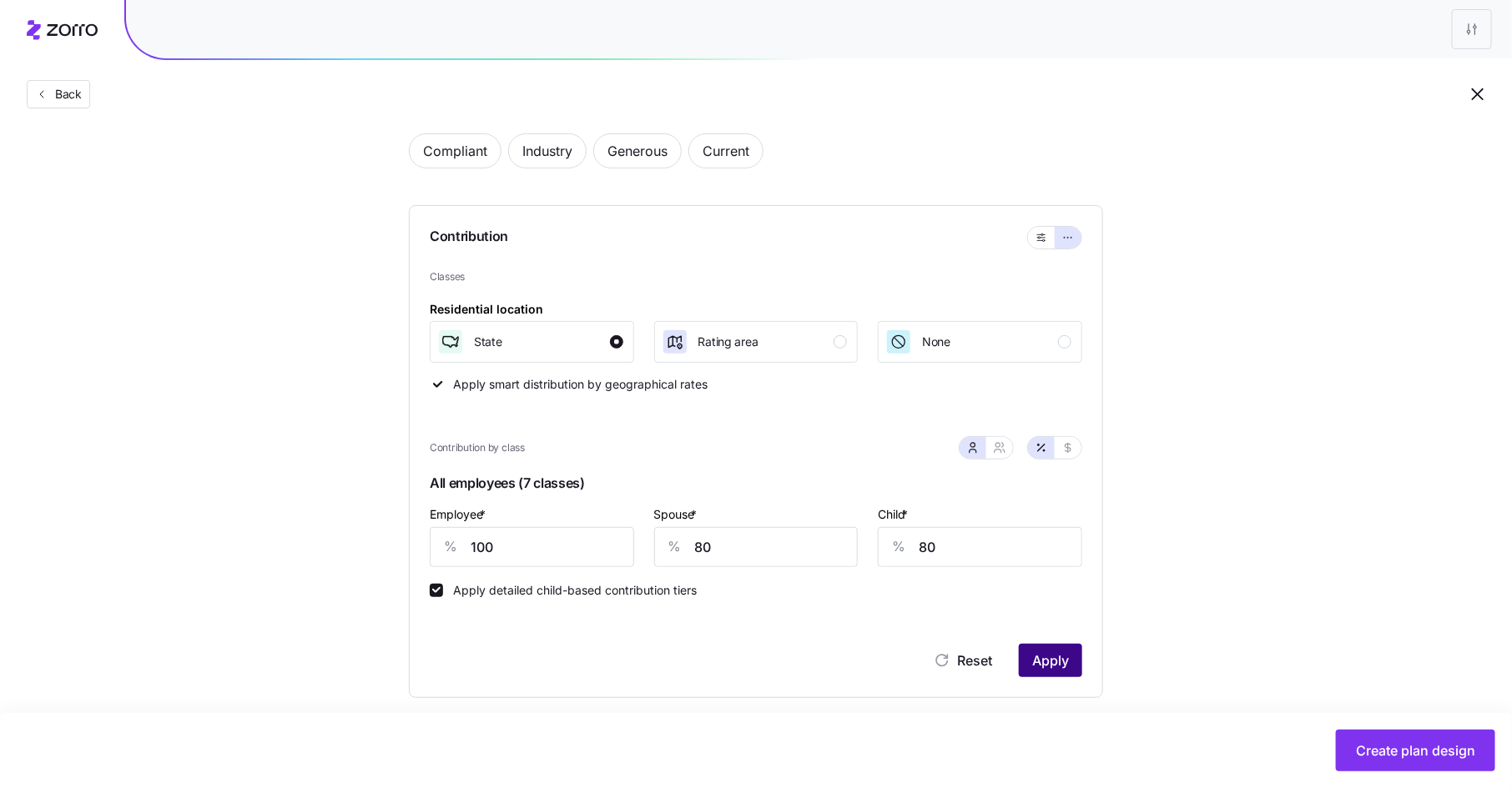
click at [1051, 657] on span "Apply" at bounding box center [1050, 661] width 37 height 20
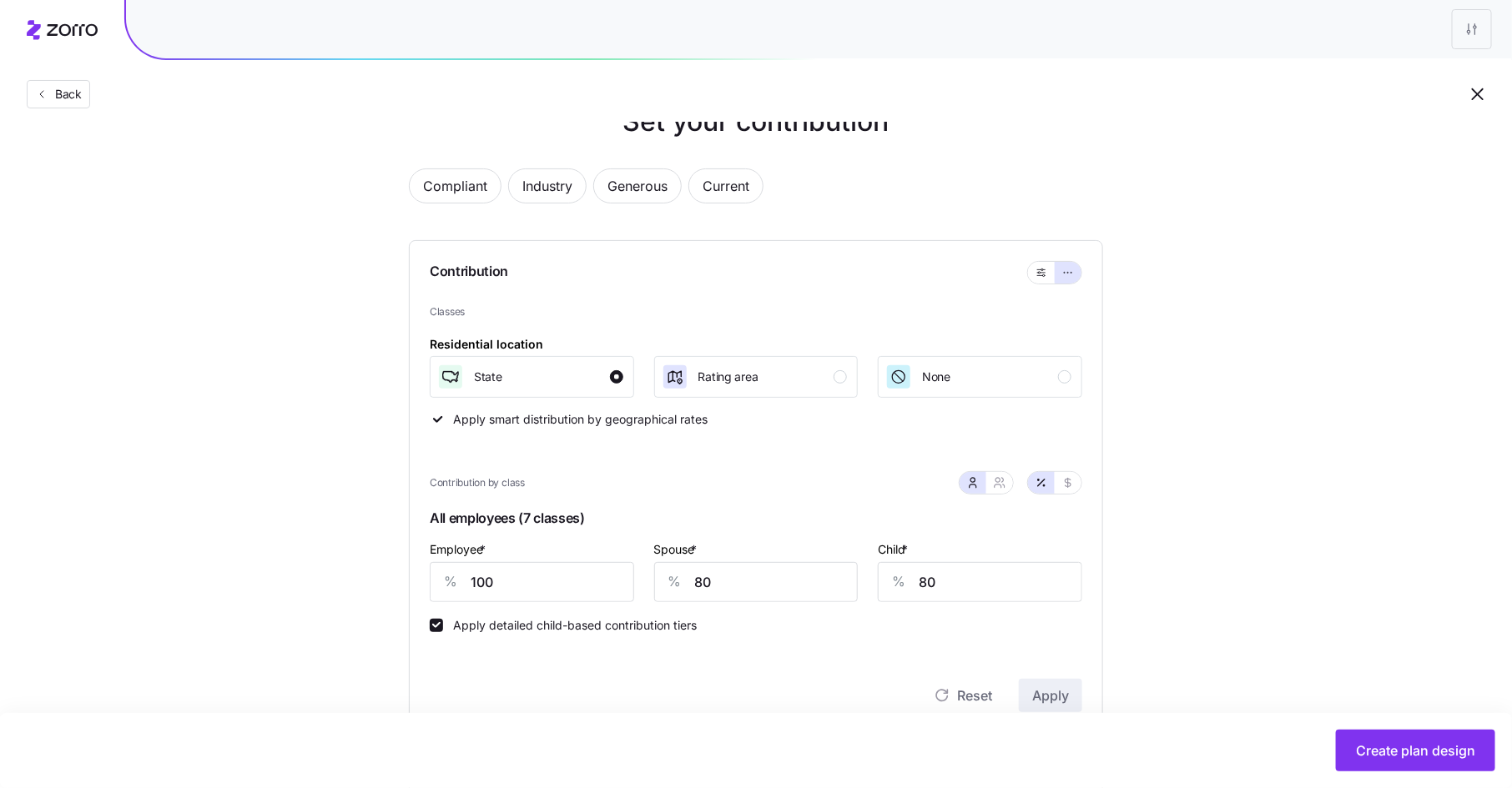
scroll to position [0, 0]
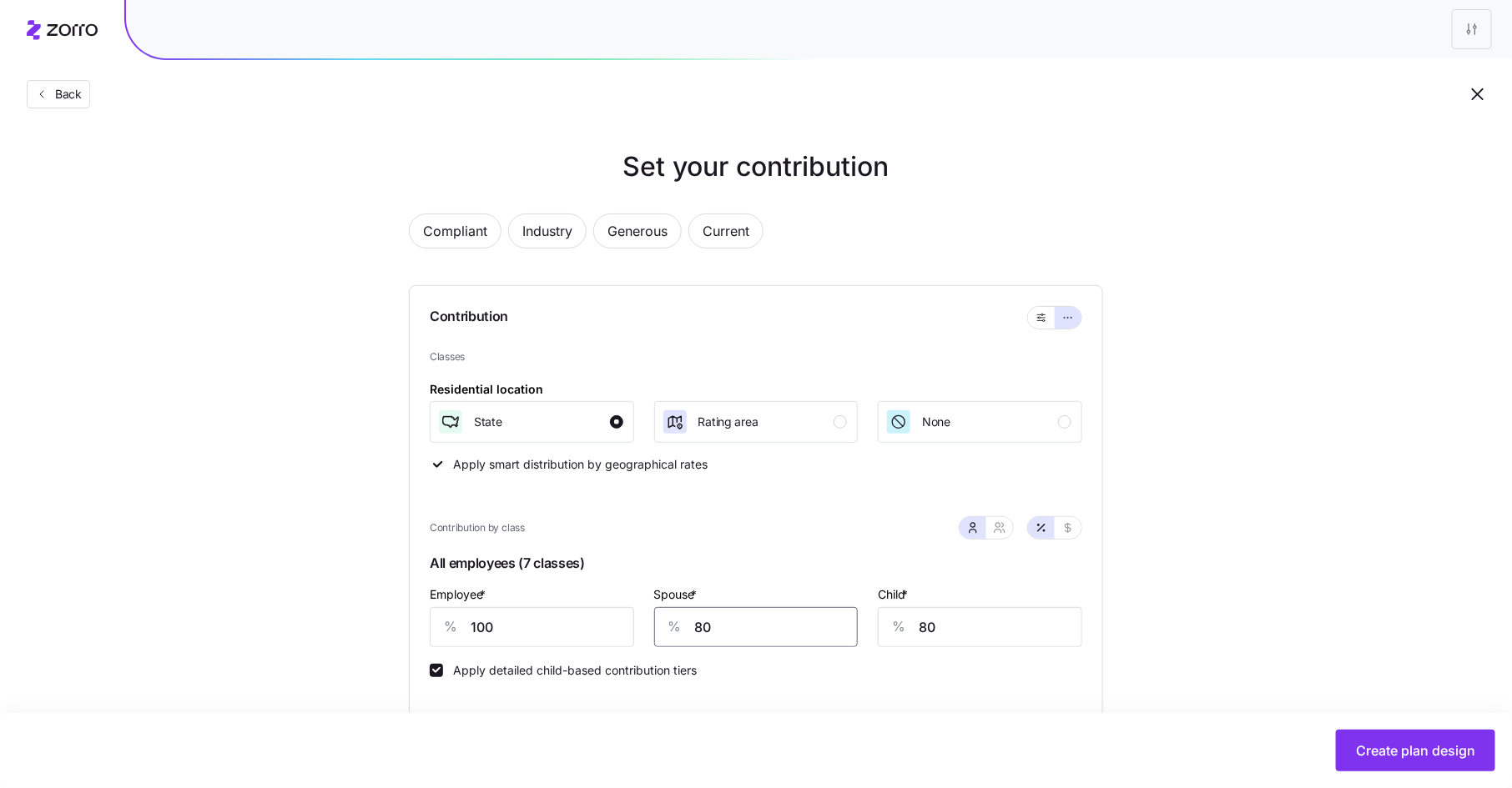
click at [702, 626] on input "80" at bounding box center [756, 627] width 205 height 40
type input "75"
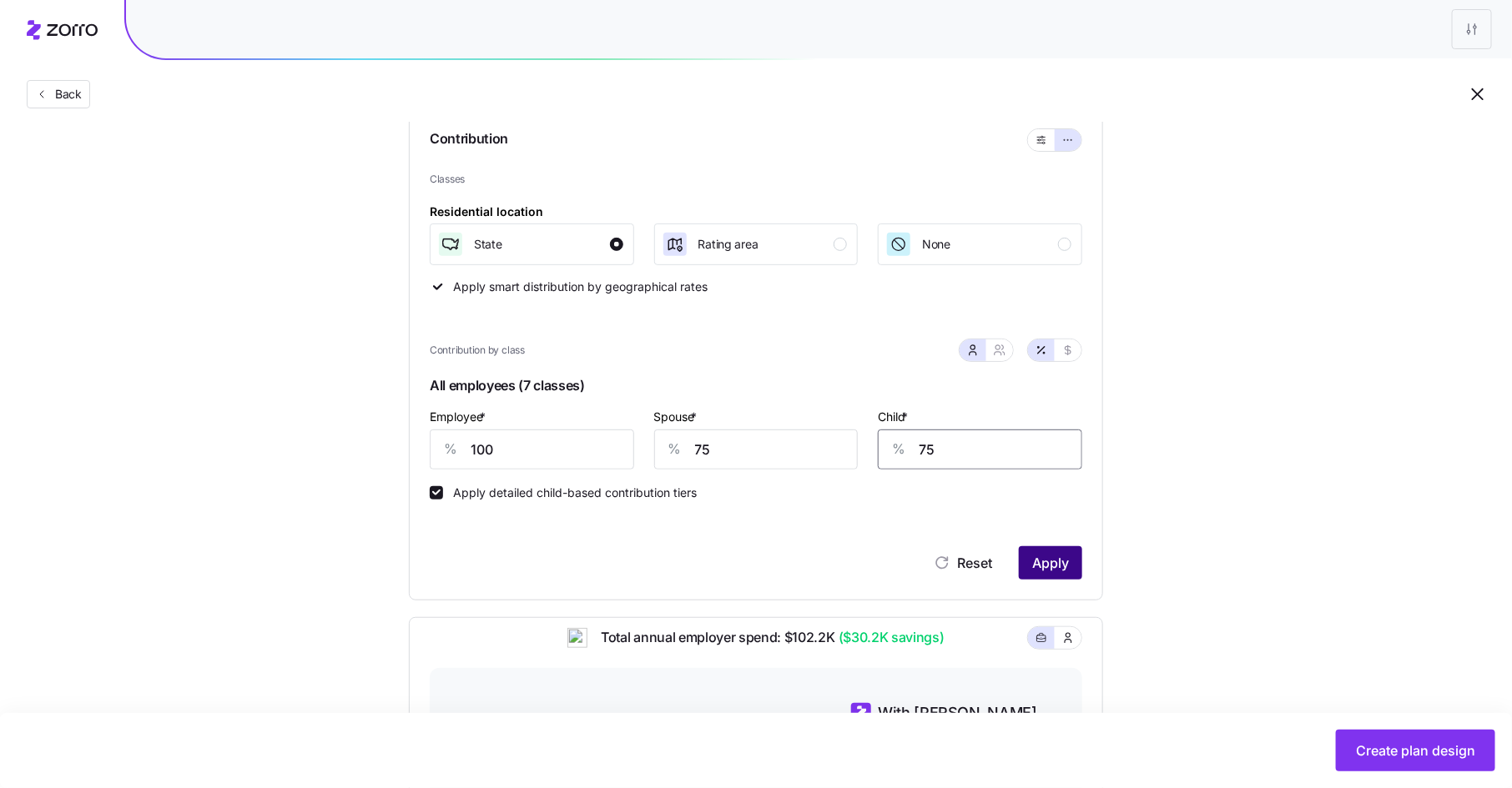
type input "75"
click at [1067, 568] on span "Apply" at bounding box center [1050, 563] width 37 height 20
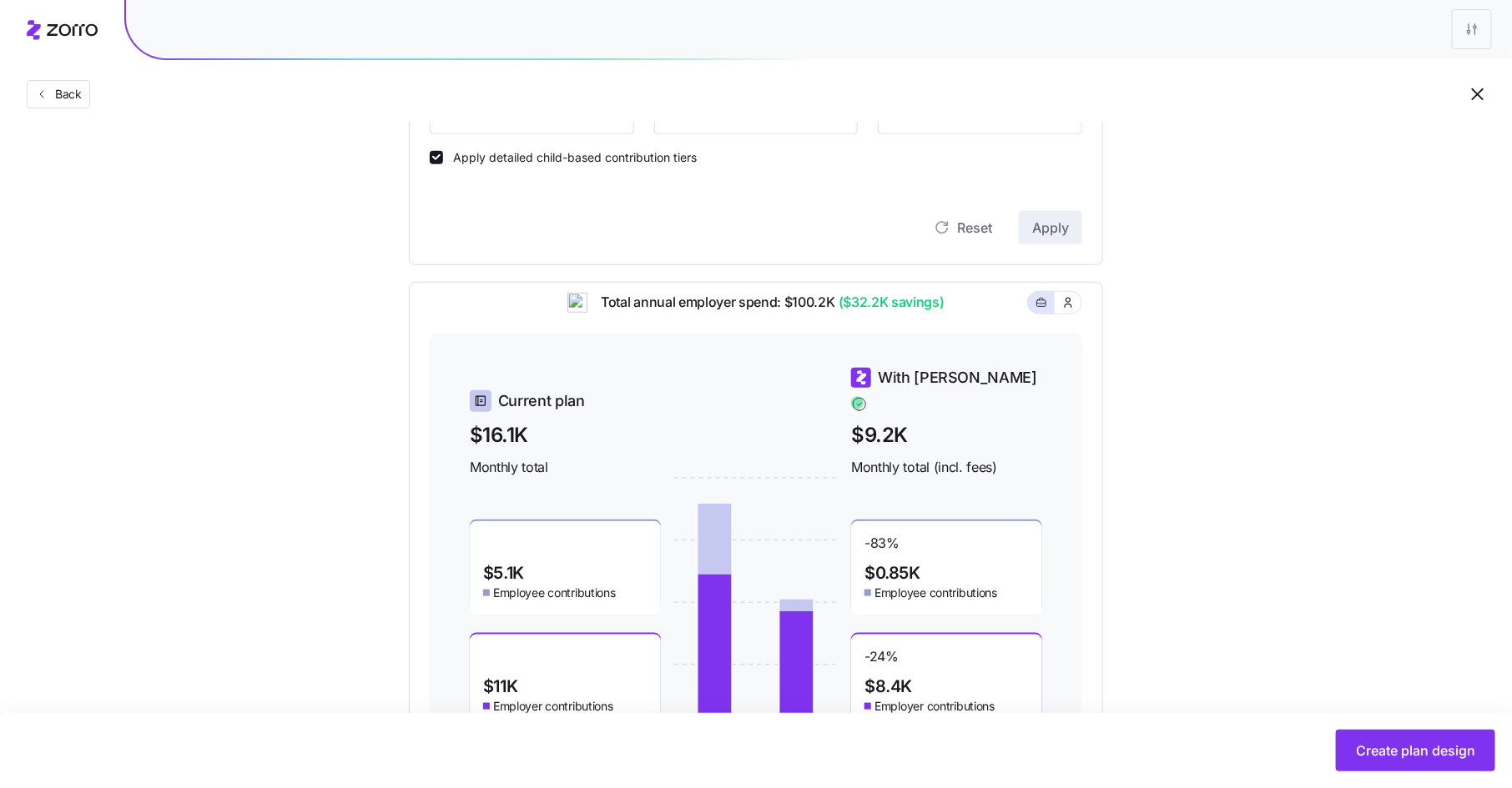
scroll to position [603, 0]
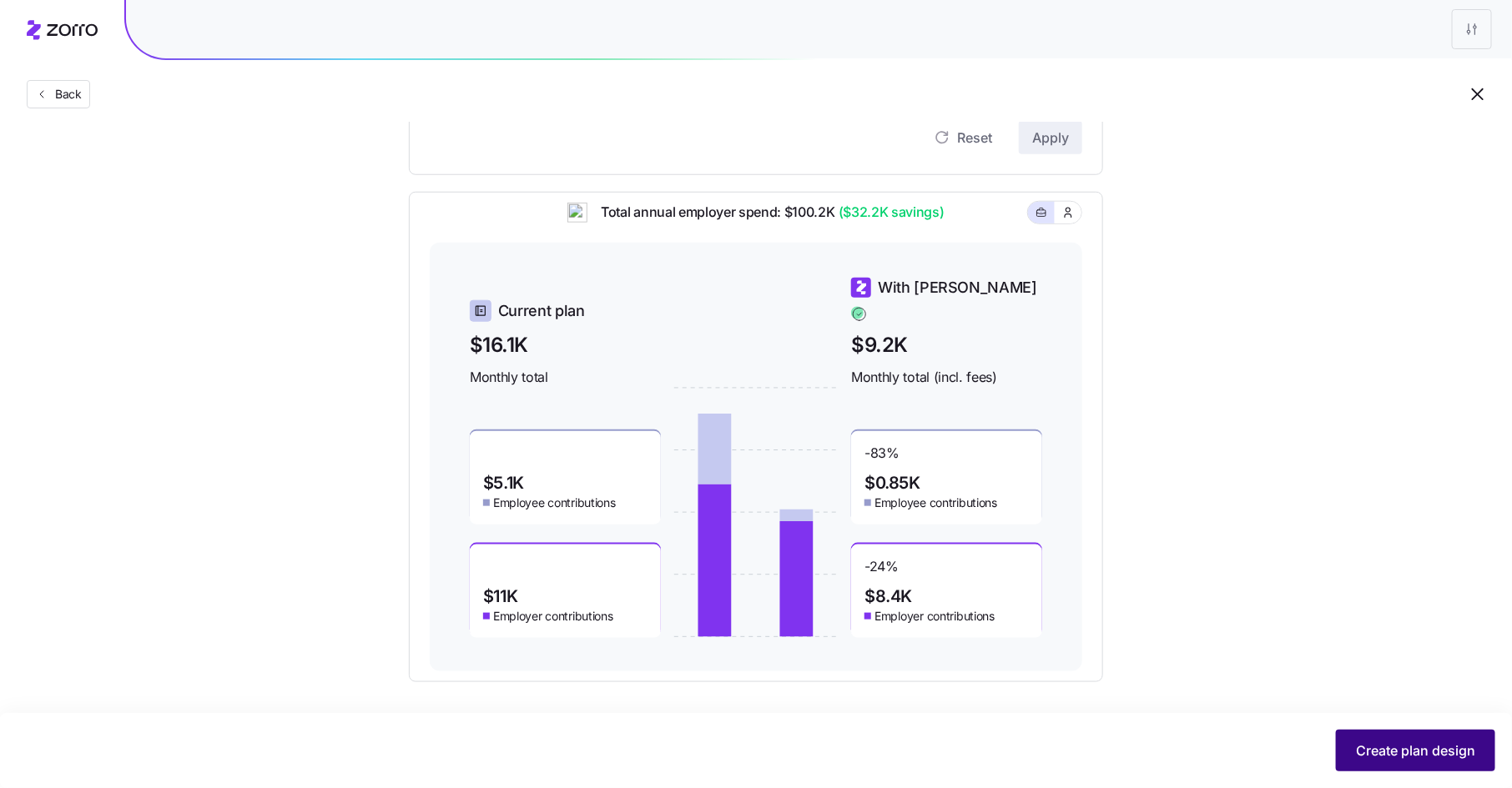
click at [1373, 740] on span "Create plan design" at bounding box center [1415, 751] width 119 height 20
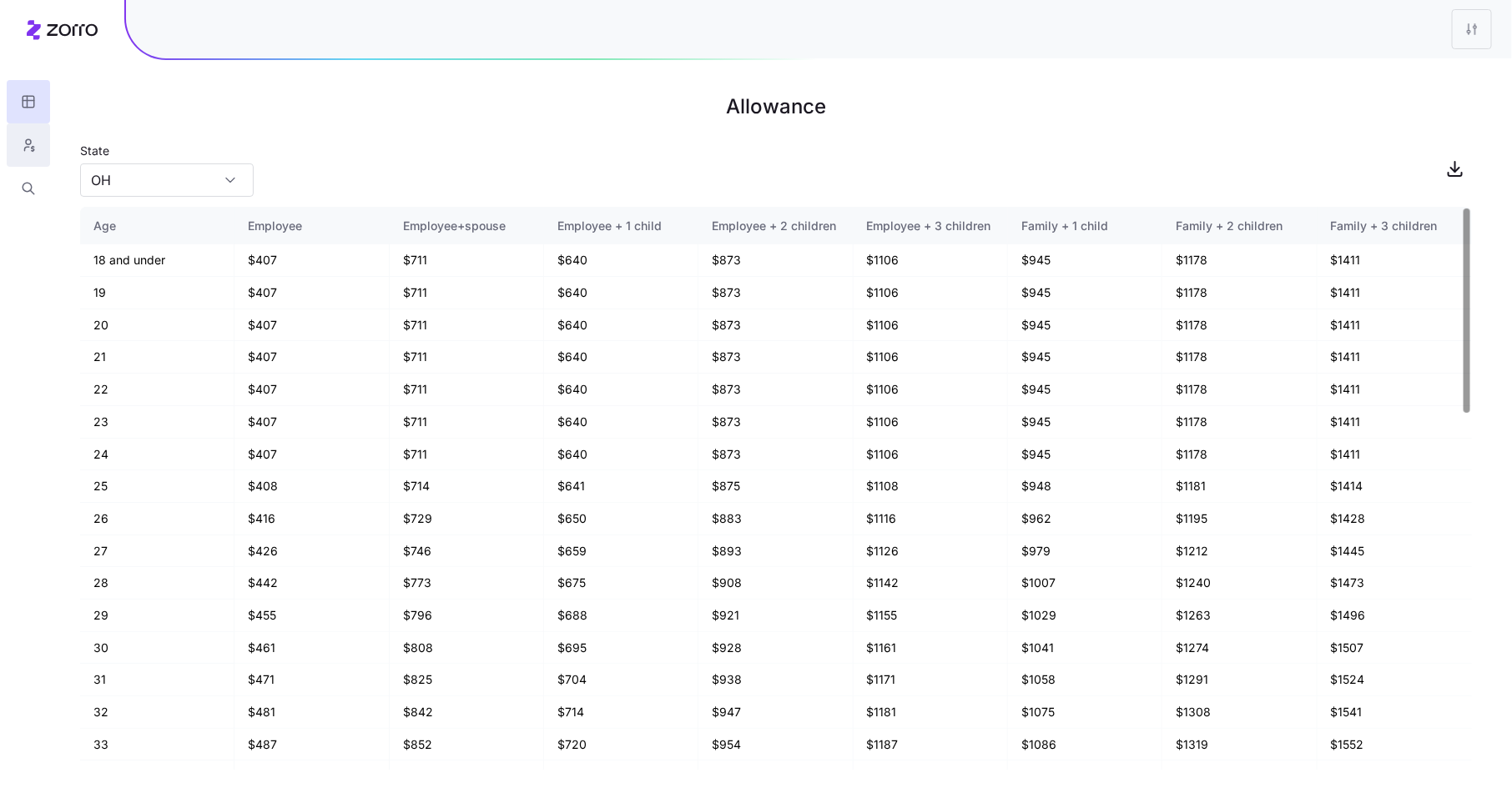
click at [14, 147] on button "button" at bounding box center [28, 144] width 43 height 43
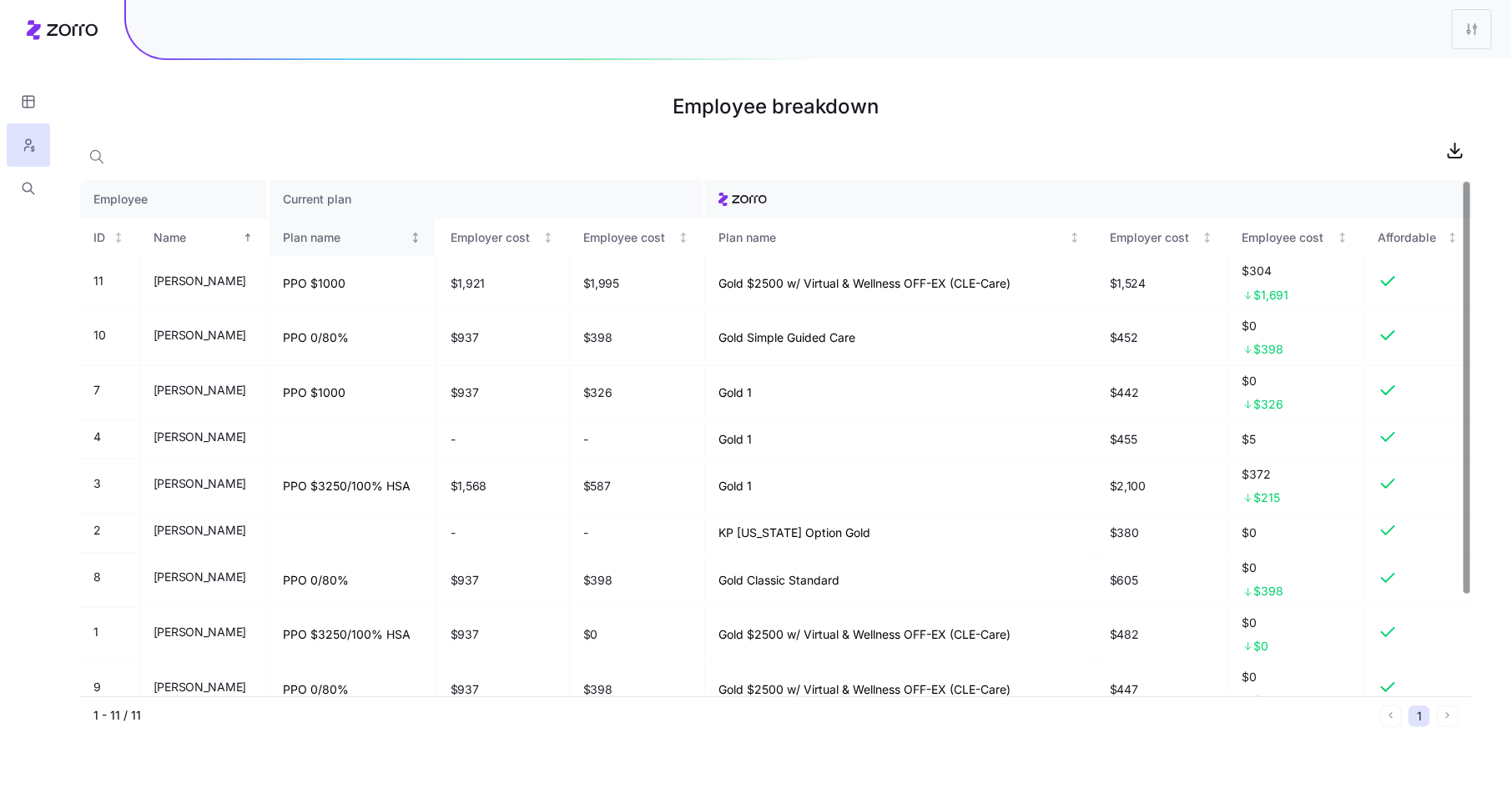
click at [344, 235] on div "Plan name" at bounding box center [344, 238] width 123 height 19
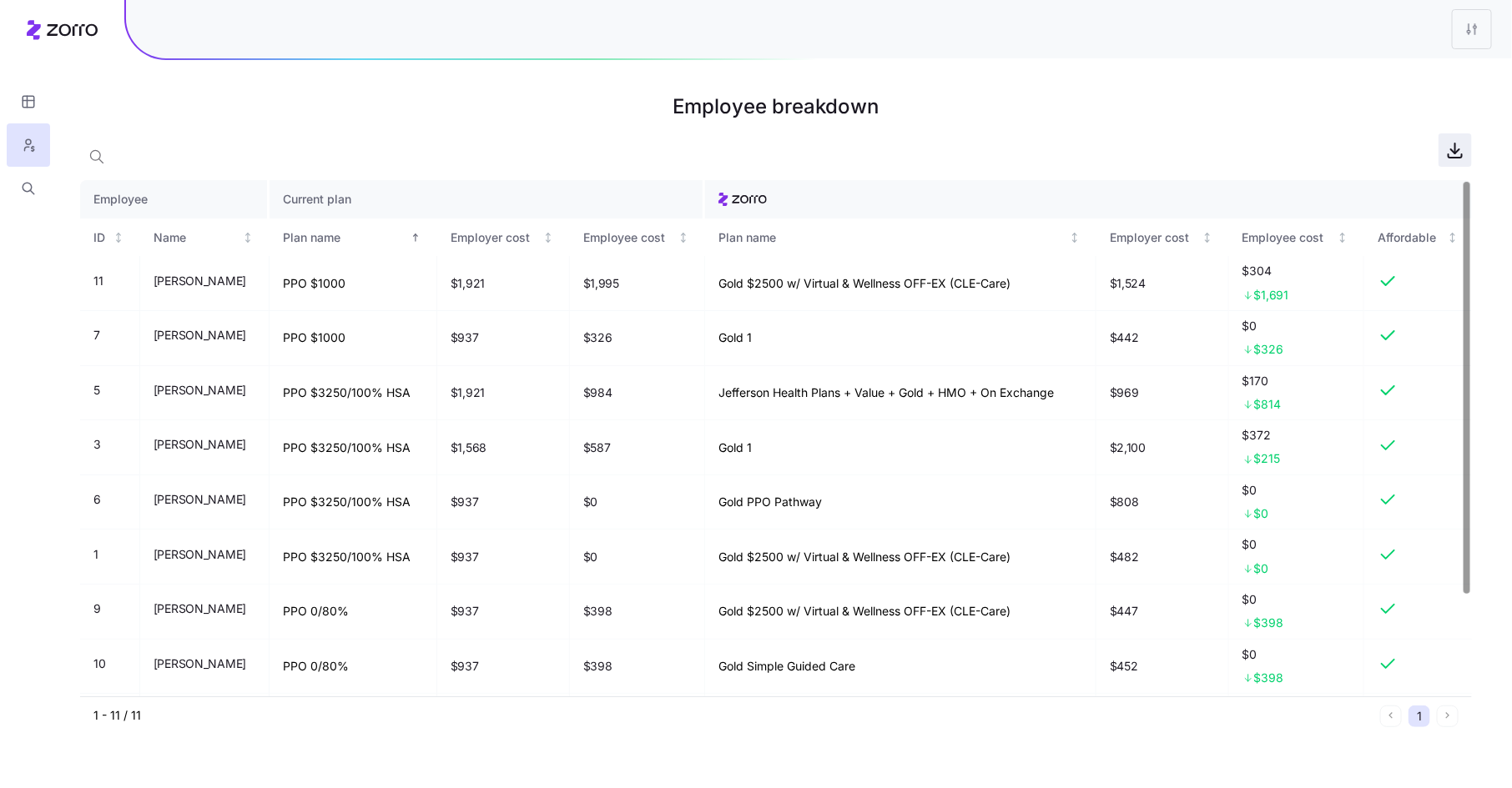
click at [1448, 158] on icon "button" at bounding box center [1455, 156] width 14 height 3
click at [1470, 36] on html "Employee breakdown Employee Current plan ID Name Plan name Employer cost Employ…" at bounding box center [756, 394] width 1512 height 788
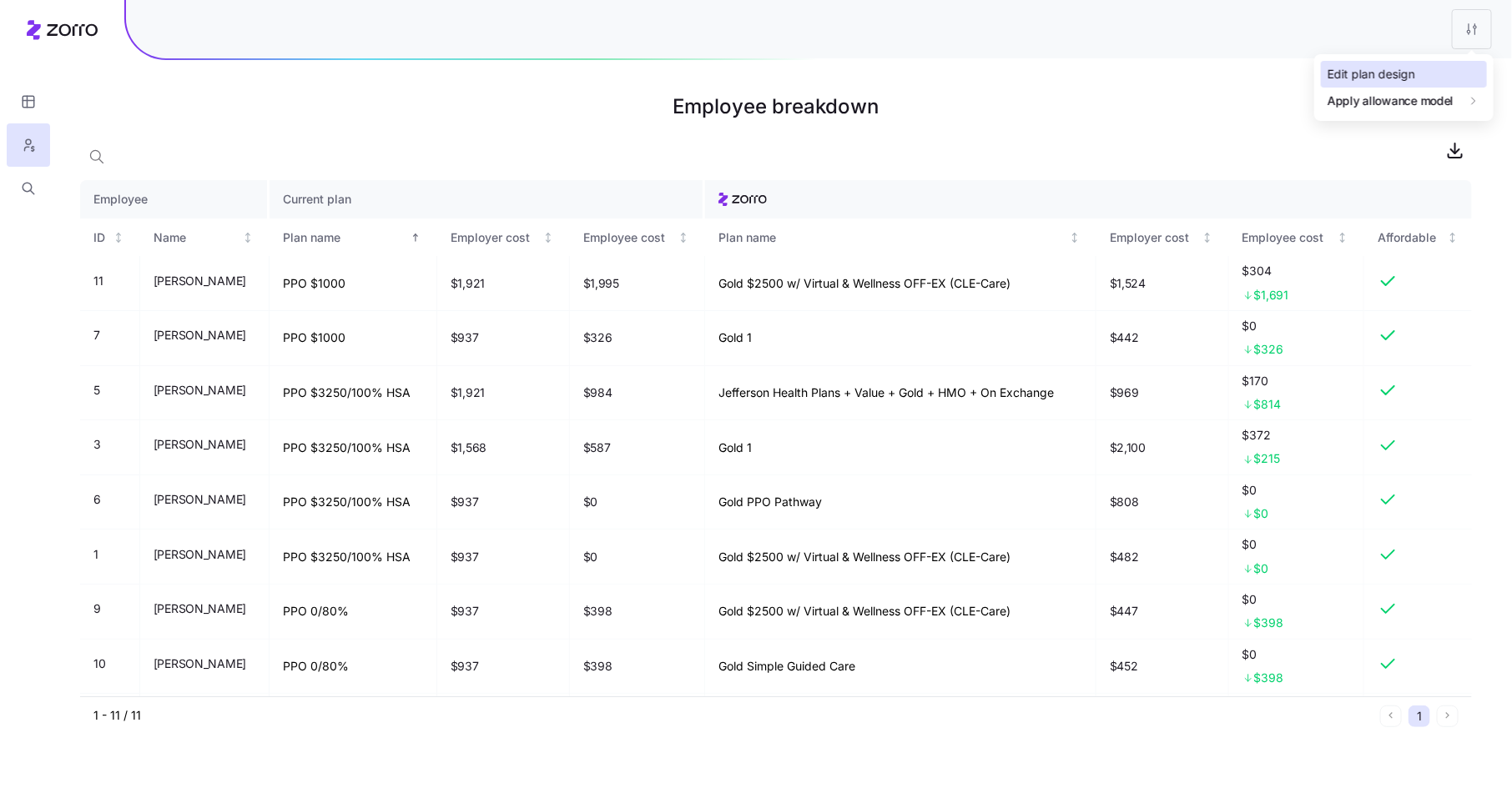
click at [1451, 73] on div "Edit plan design" at bounding box center [1403, 74] width 166 height 26
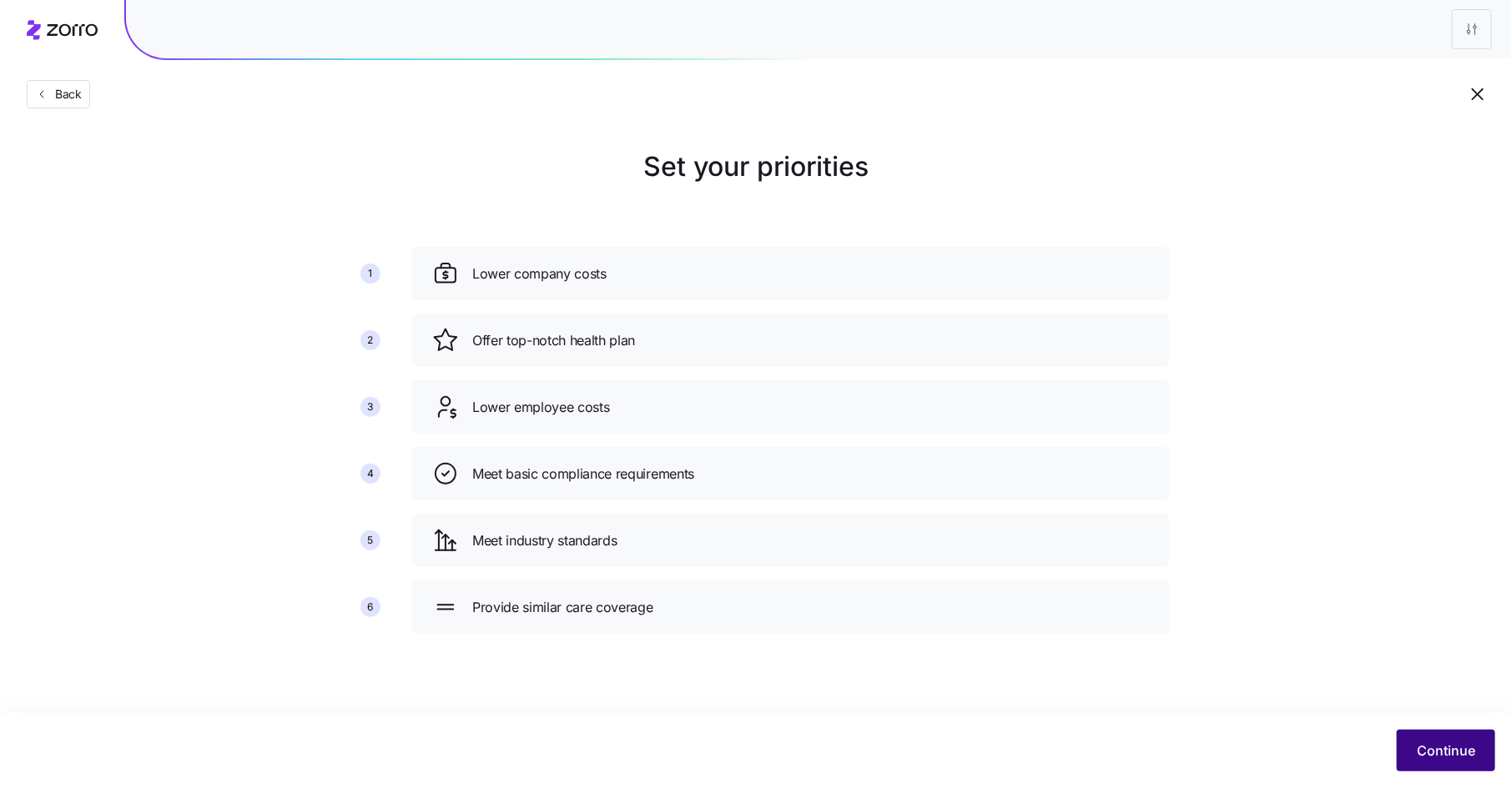
click at [1444, 737] on button "Continue" at bounding box center [1446, 750] width 99 height 42
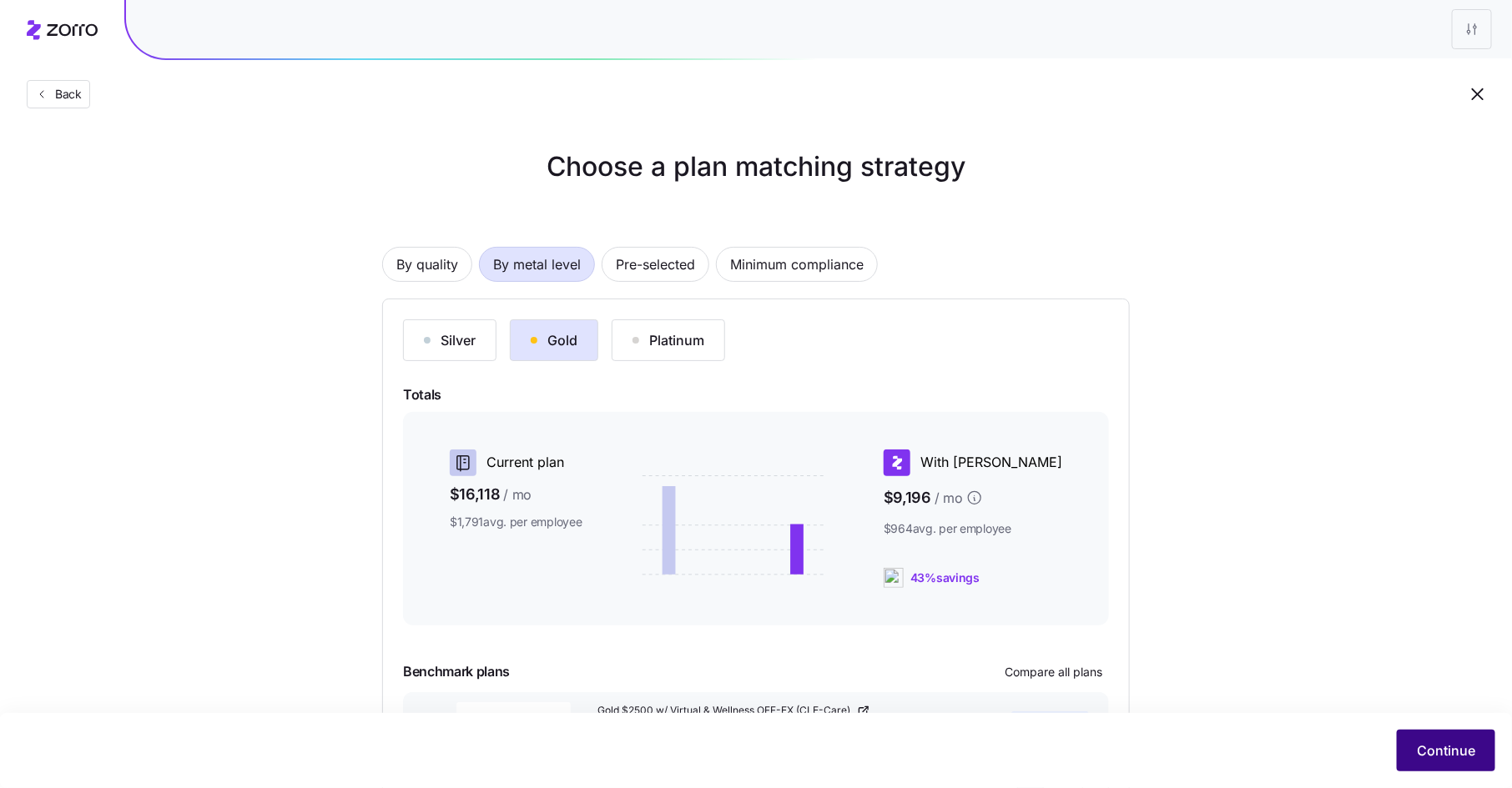
click at [1435, 745] on span "Continue" at bounding box center [1446, 751] width 59 height 20
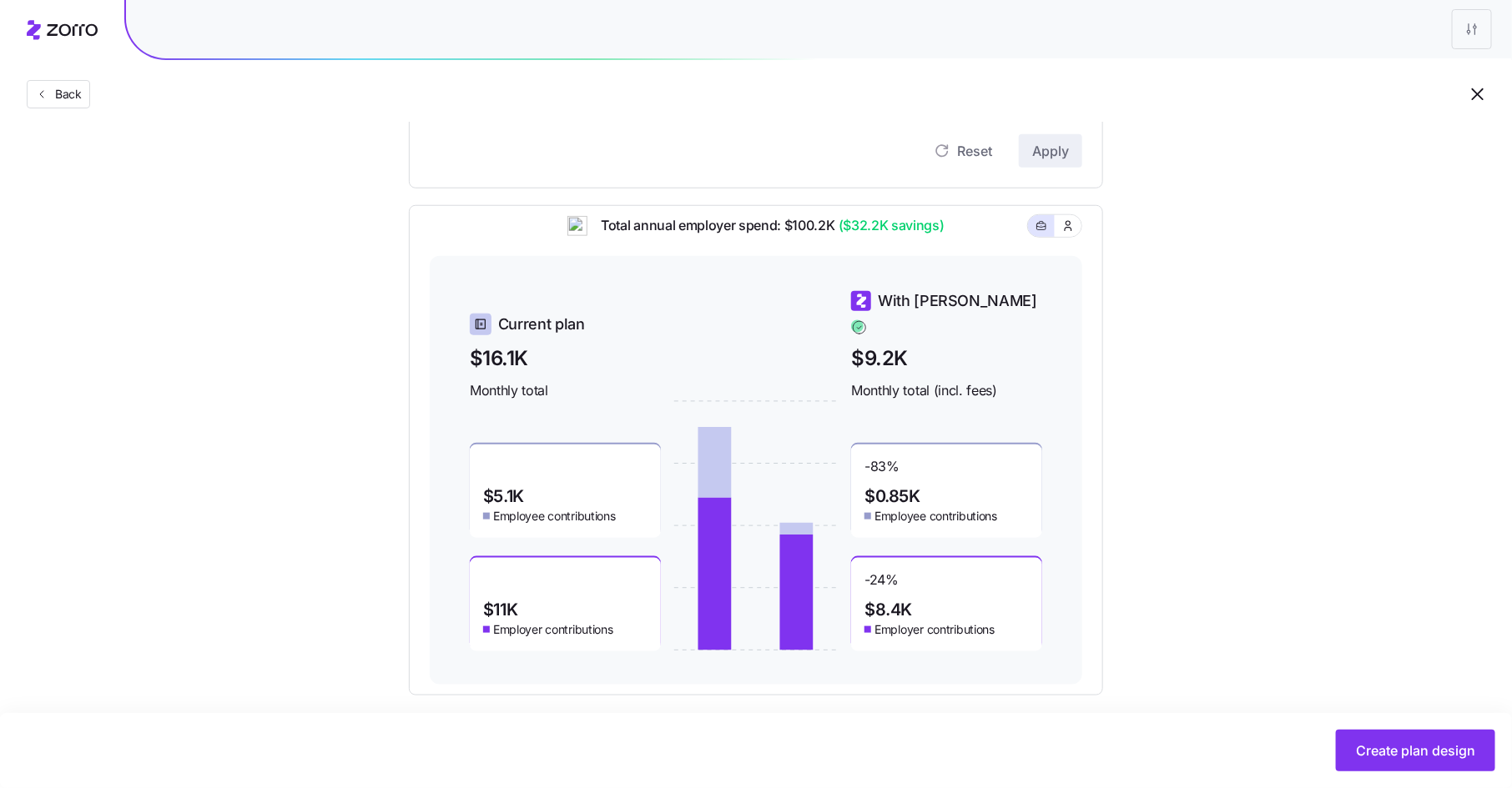
scroll to position [603, 0]
